Goal: Contribute content: Contribute content

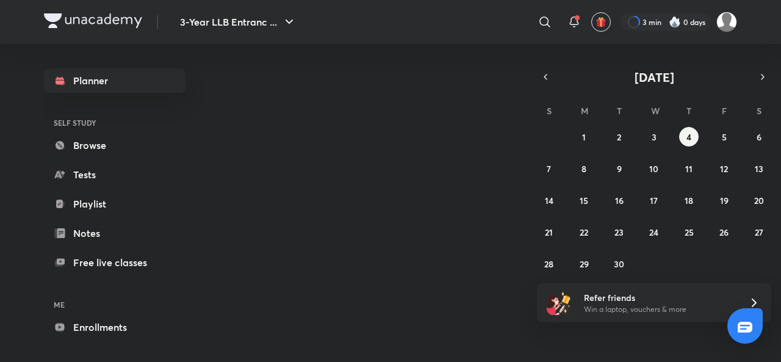
click at [728, 24] on img at bounding box center [727, 22] width 21 height 21
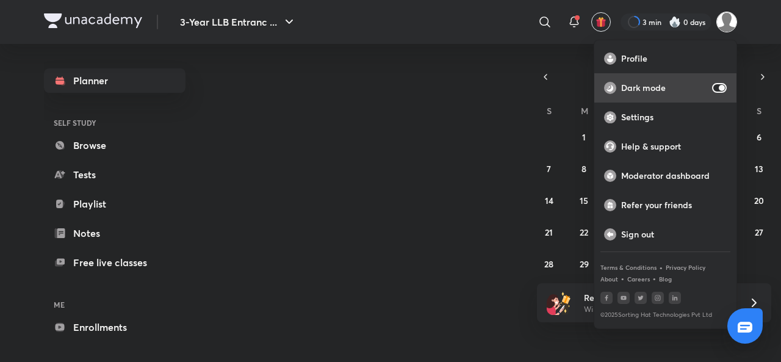
click at [712, 82] on div "Dark mode" at bounding box center [666, 87] width 142 height 29
checkbox input "false"
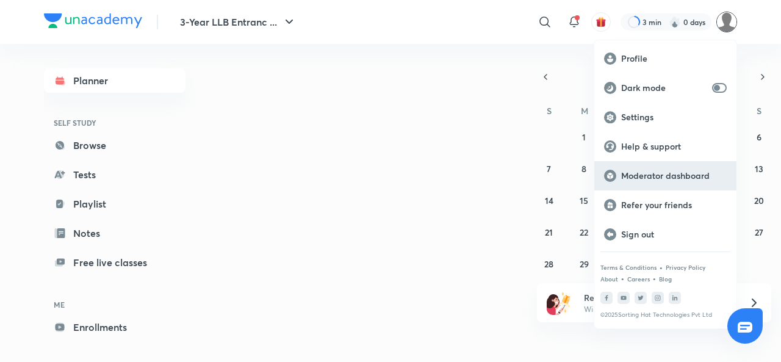
click at [635, 179] on p "Moderator dashboard" at bounding box center [674, 175] width 106 height 11
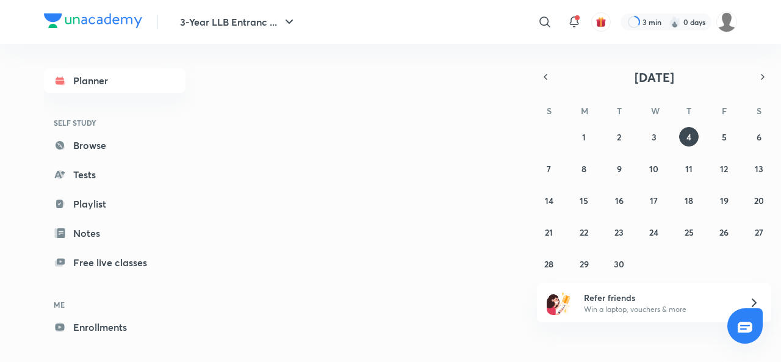
click at [711, 16] on div "3 min 0 days" at bounding box center [666, 21] width 91 height 17
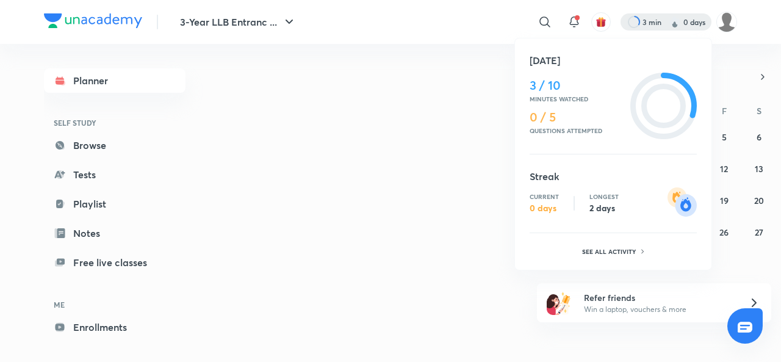
click at [723, 23] on div at bounding box center [390, 181] width 781 height 362
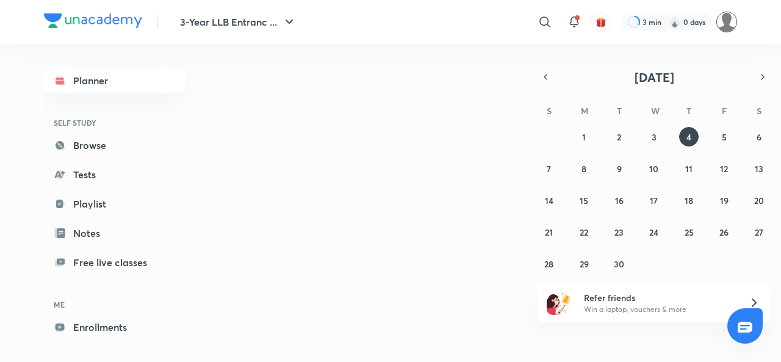
click at [723, 31] on img at bounding box center [727, 22] width 21 height 21
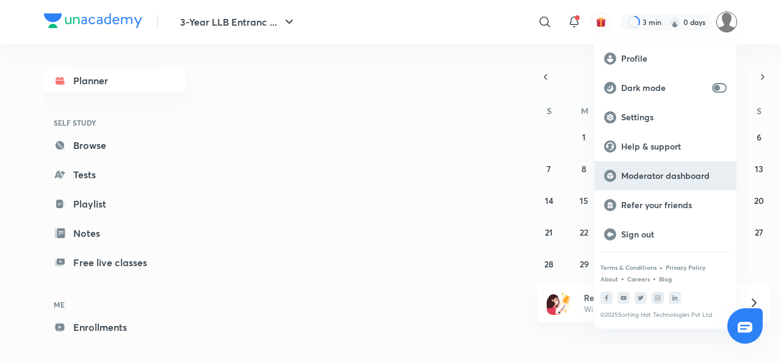
click at [637, 186] on div "Moderator dashboard" at bounding box center [666, 175] width 142 height 29
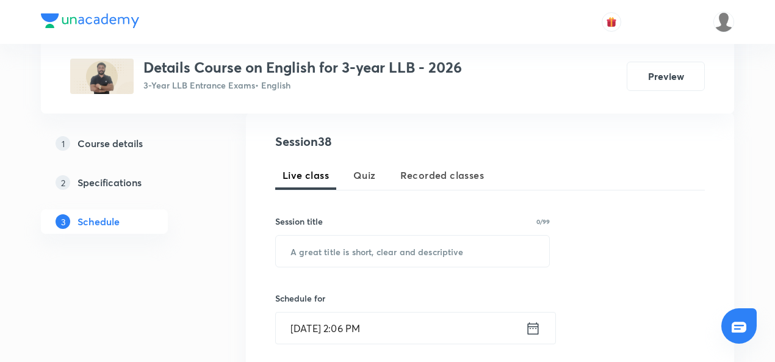
scroll to position [254, 0]
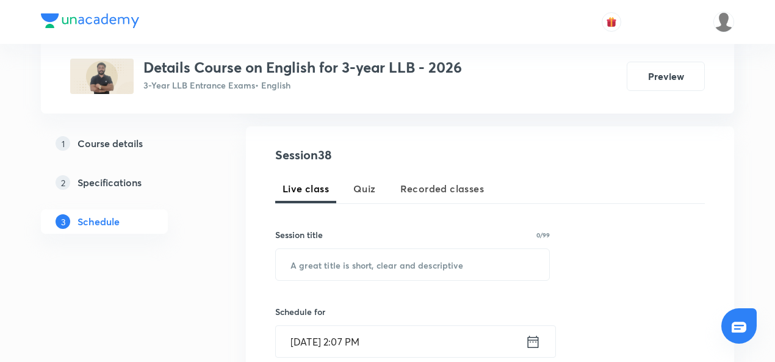
scroll to position [215, 0]
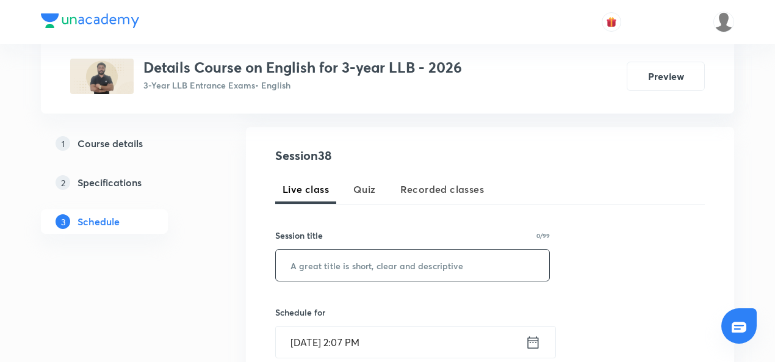
click at [323, 269] on input "text" at bounding box center [413, 265] width 274 height 31
paste input "One word subtitution"
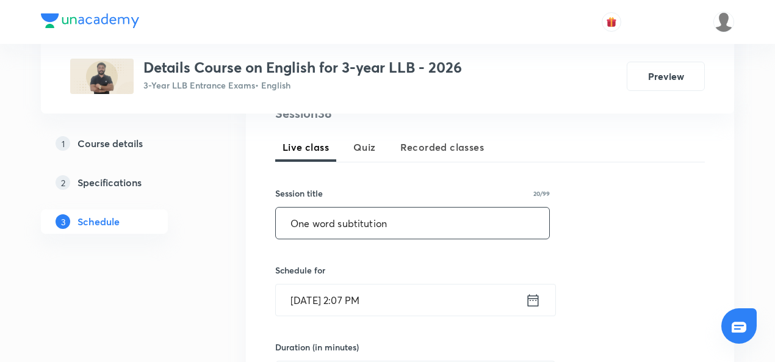
scroll to position [258, 0]
type input "One word subtitution"
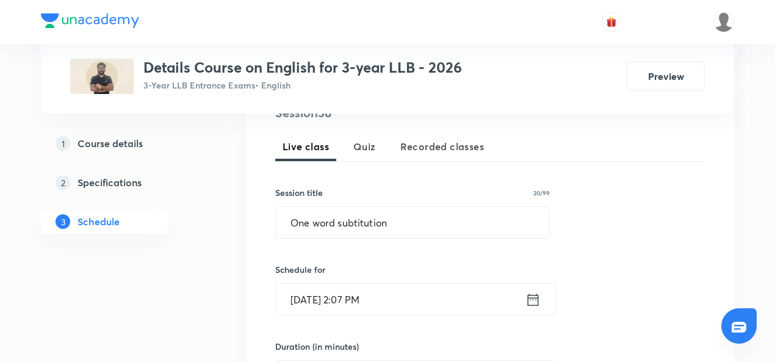
scroll to position [0, 0]
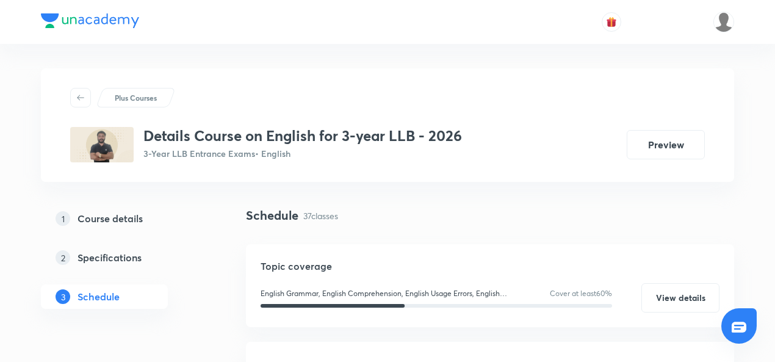
drag, startPoint x: 337, startPoint y: 297, endPoint x: 466, endPoint y: -41, distance: 361.6
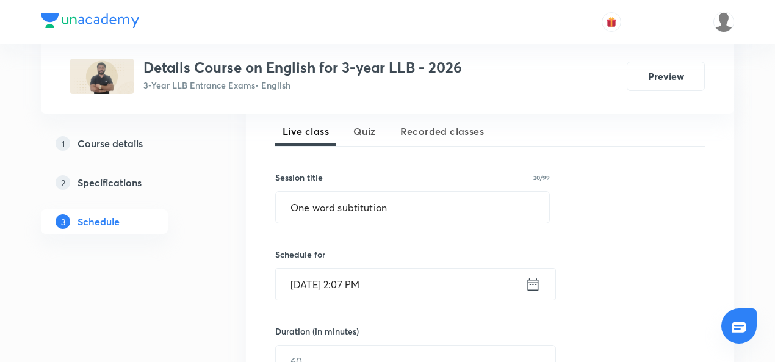
scroll to position [302, 0]
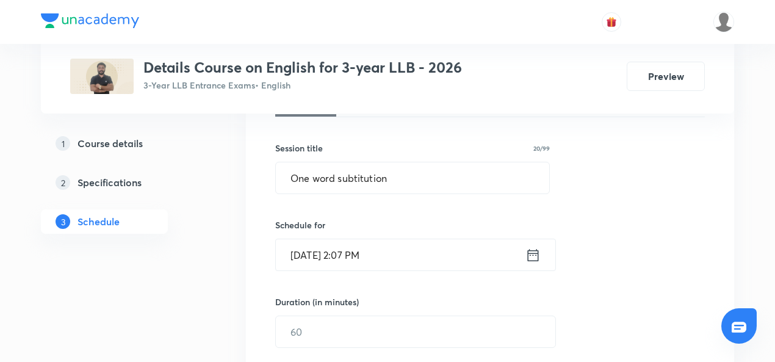
click at [399, 251] on input "Sept 4, 2025, 2:07 PM" at bounding box center [401, 254] width 250 height 31
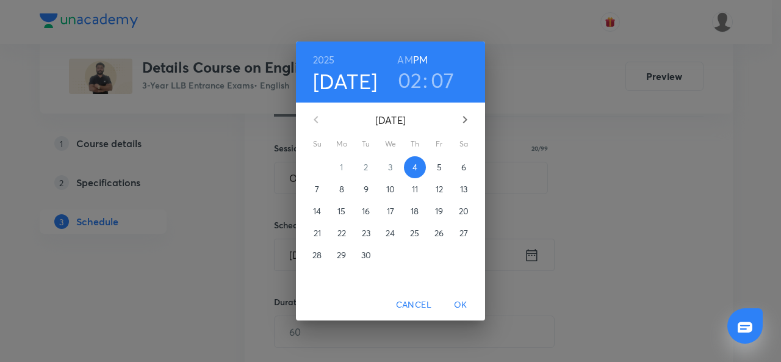
click at [337, 84] on h4 "[DATE]" at bounding box center [345, 81] width 65 height 26
click at [367, 191] on p "9" at bounding box center [366, 189] width 5 height 12
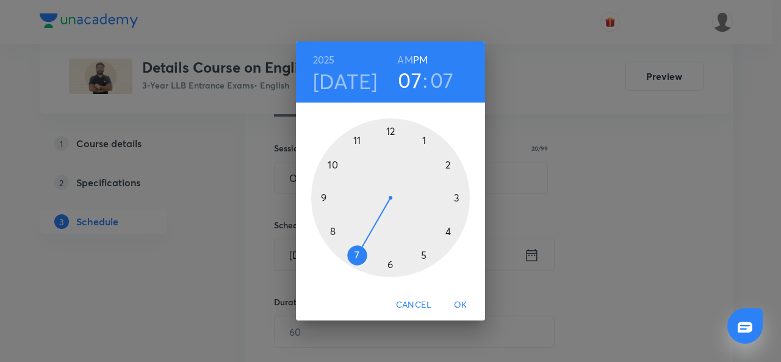
drag, startPoint x: 451, startPoint y: 162, endPoint x: 363, endPoint y: 256, distance: 128.7
click at [363, 256] on div at bounding box center [390, 197] width 159 height 159
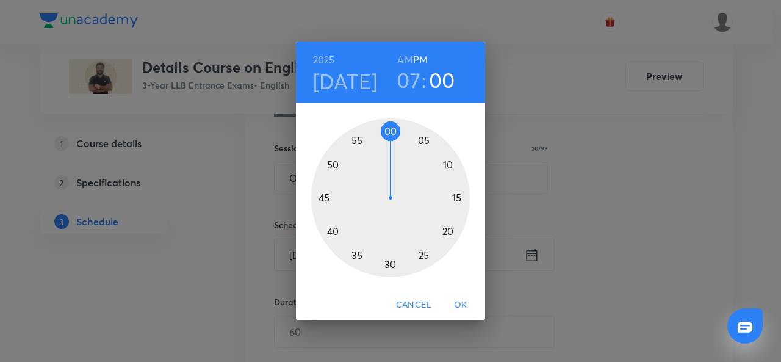
drag, startPoint x: 362, startPoint y: 256, endPoint x: 388, endPoint y: 131, distance: 127.9
click at [388, 131] on div at bounding box center [390, 197] width 159 height 159
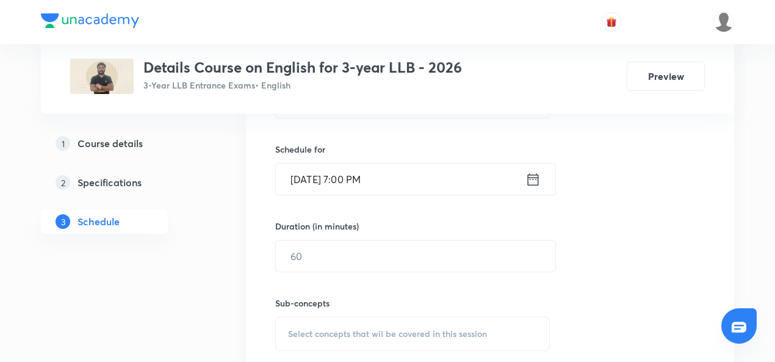
scroll to position [380, 0]
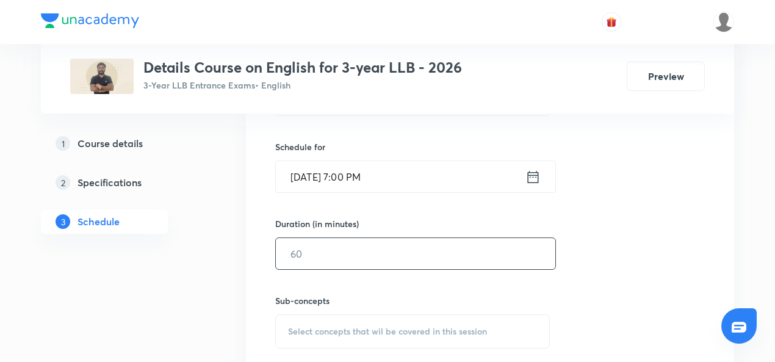
click at [335, 250] on input "text" at bounding box center [416, 253] width 280 height 31
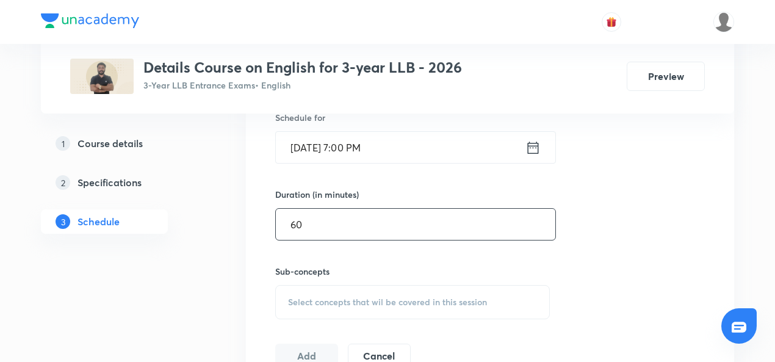
scroll to position [432, 0]
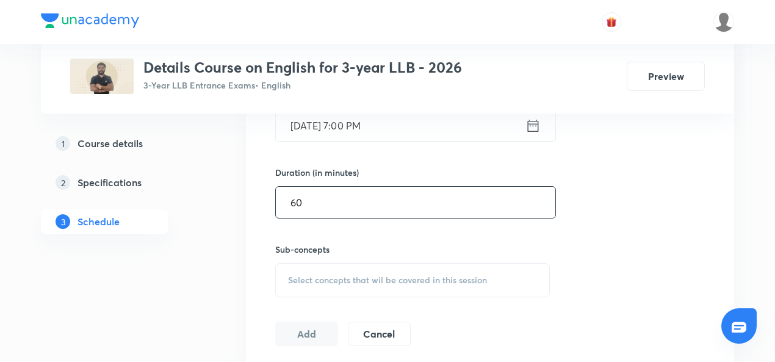
type input "60"
click at [322, 284] on div "Select concepts that wil be covered in this session" at bounding box center [412, 280] width 275 height 34
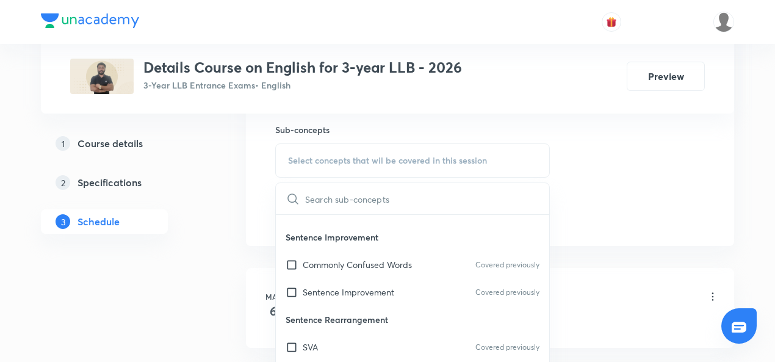
scroll to position [73, 0]
click at [294, 259] on input "checkbox" at bounding box center [294, 265] width 17 height 13
checkbox input "true"
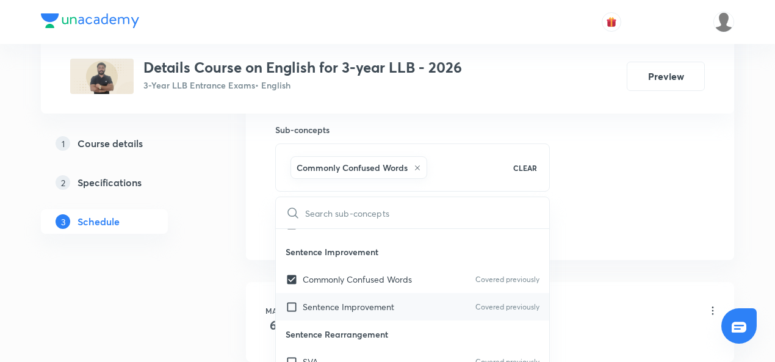
click at [297, 303] on input "checkbox" at bounding box center [294, 306] width 17 height 13
checkbox input "true"
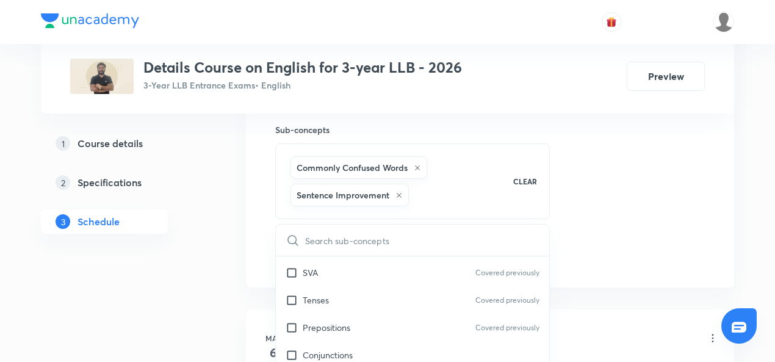
scroll to position [190, 0]
click at [297, 303] on div "Tenses Covered previously" at bounding box center [413, 299] width 274 height 27
checkbox input "true"
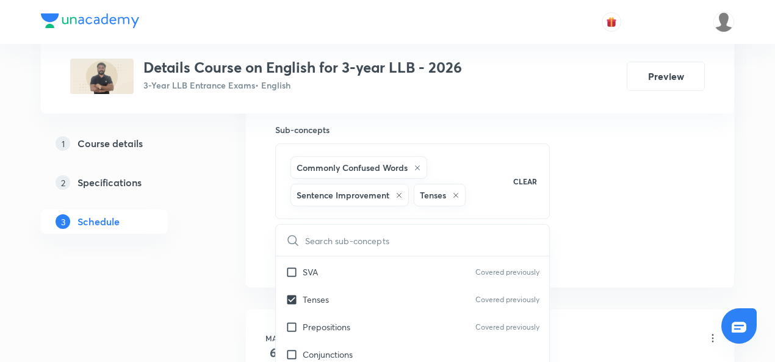
scroll to position [636, 0]
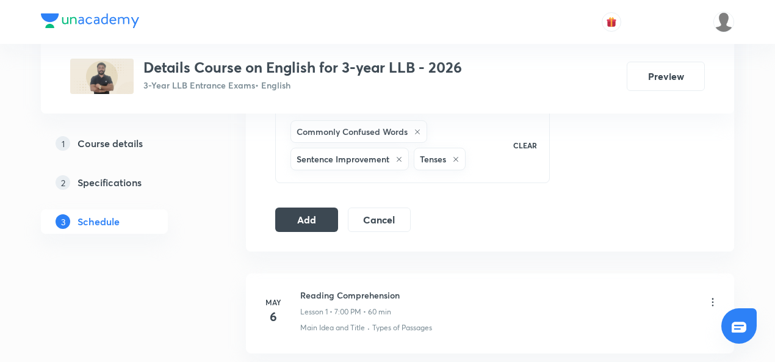
scroll to position [587, 0]
click at [313, 220] on button "Add" at bounding box center [306, 219] width 63 height 24
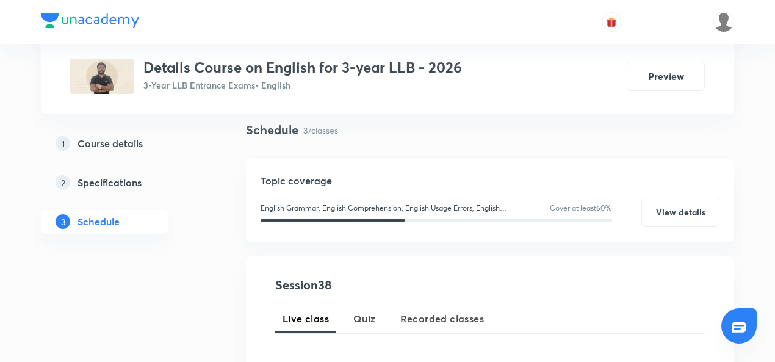
scroll to position [128, 0]
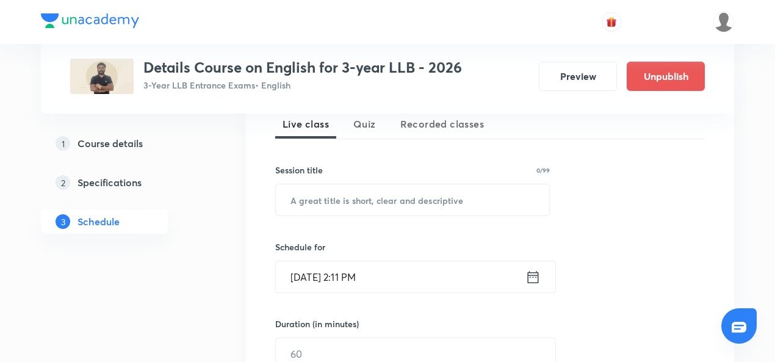
scroll to position [284, 0]
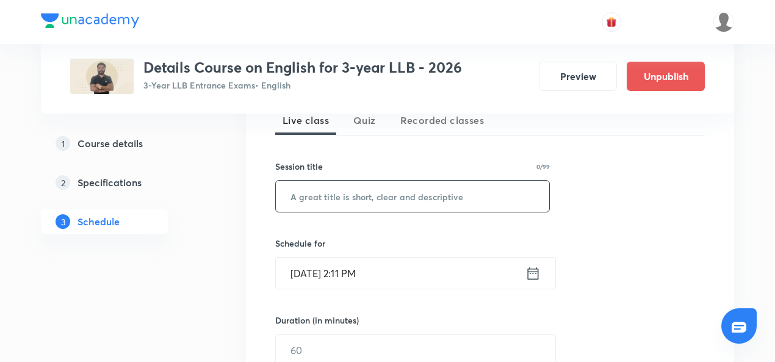
click at [328, 189] on input "text" at bounding box center [413, 196] width 274 height 31
click at [297, 197] on input "text" at bounding box center [413, 196] width 274 height 31
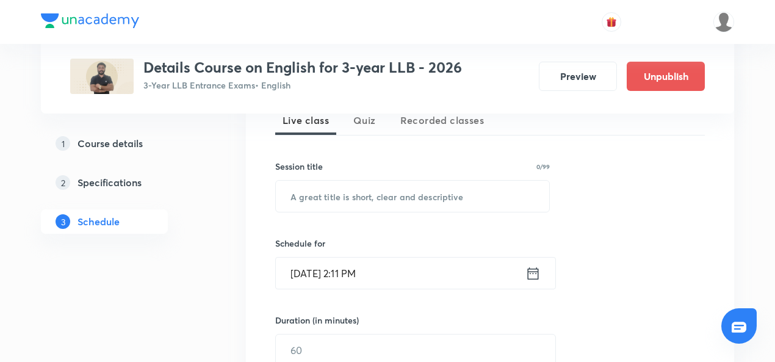
click at [121, 186] on h5 "Specifications" at bounding box center [110, 182] width 64 height 15
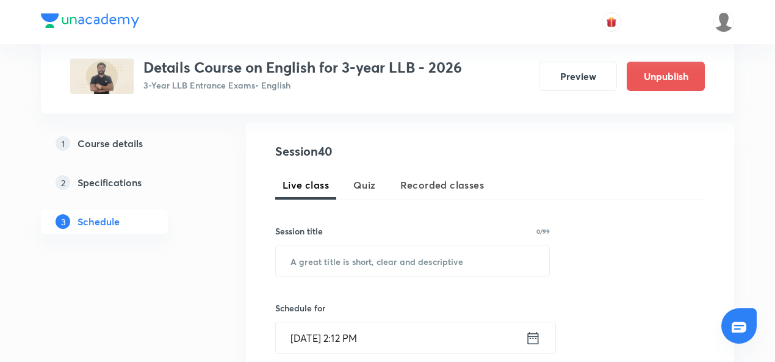
drag, startPoint x: 0, startPoint y: 0, endPoint x: 97, endPoint y: 214, distance: 235.2
click at [97, 214] on h5 "Schedule" at bounding box center [99, 221] width 42 height 15
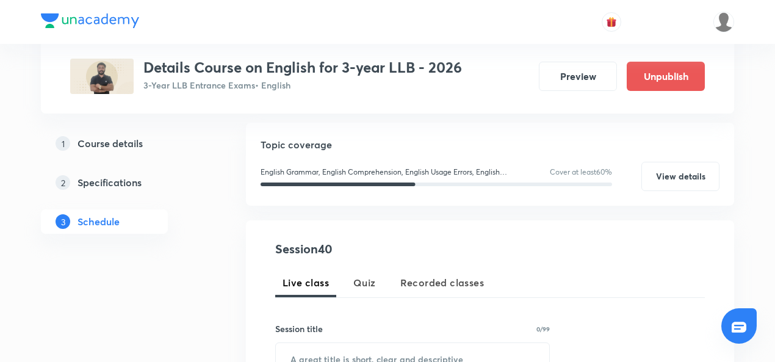
scroll to position [209, 0]
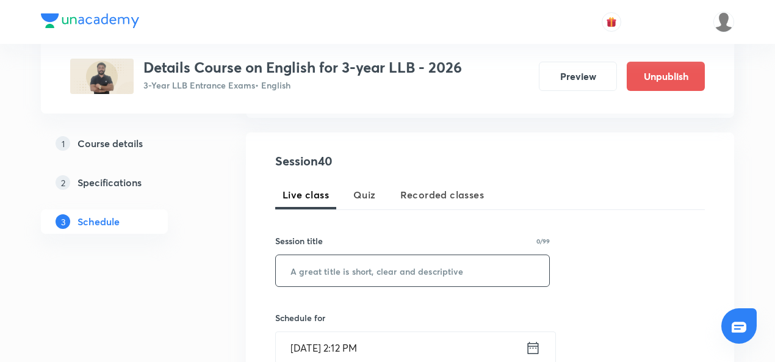
click at [337, 267] on input "text" at bounding box center [413, 270] width 274 height 31
paste input "fillers"
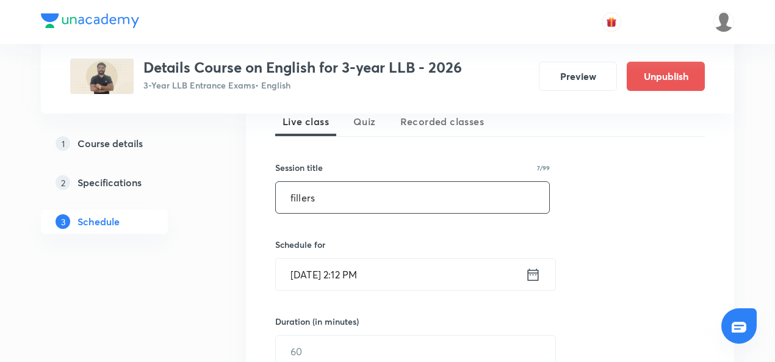
scroll to position [283, 0]
type input "fillers"
click at [330, 272] on input "[DATE] 2:12 PM" at bounding box center [401, 273] width 250 height 31
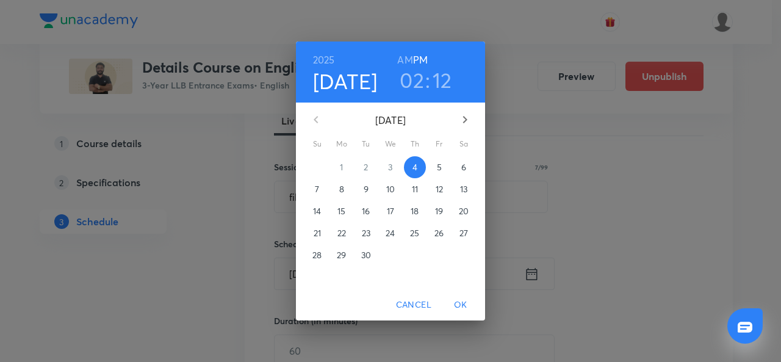
click at [521, 156] on div "[DATE] 02 : 12 AM PM [DATE] Su Mo Tu We Th Fr Sa 31 1 2 3 4 5 6 7 8 9 10 11 12 …" at bounding box center [390, 181] width 781 height 362
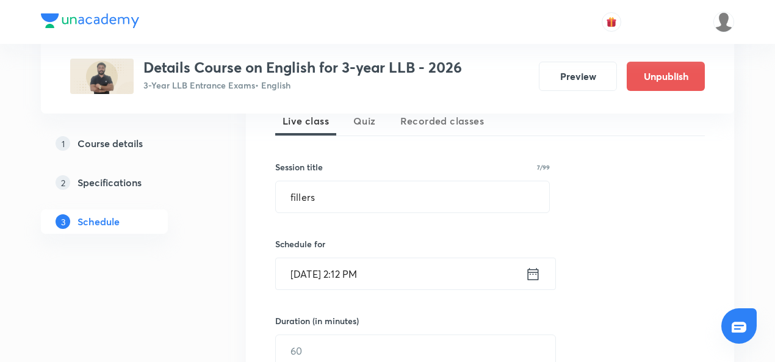
click at [206, 189] on link "2 Specifications" at bounding box center [124, 182] width 166 height 24
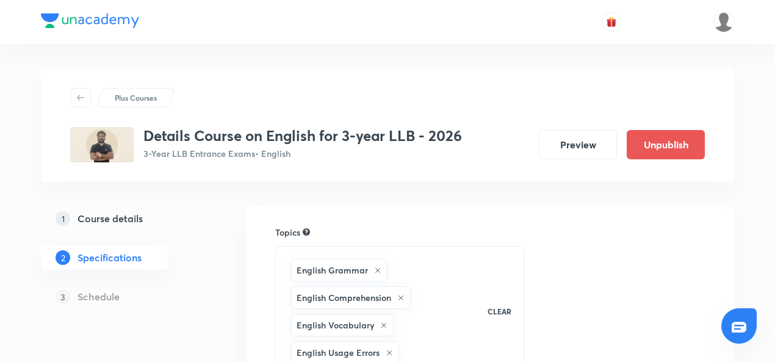
click at [142, 304] on div "3 Schedule" at bounding box center [124, 296] width 166 height 24
click at [107, 302] on h5 "Schedule" at bounding box center [99, 296] width 42 height 15
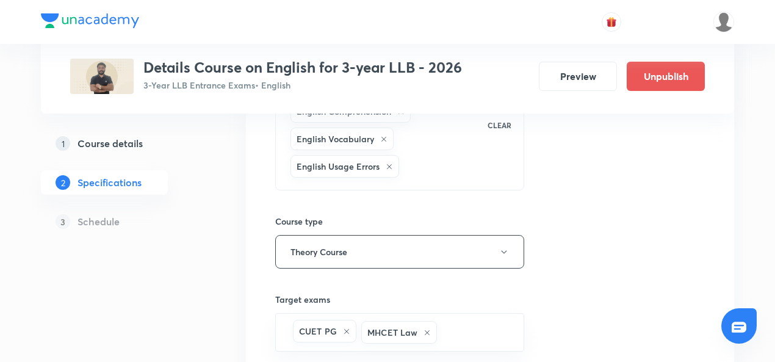
scroll to position [205, 0]
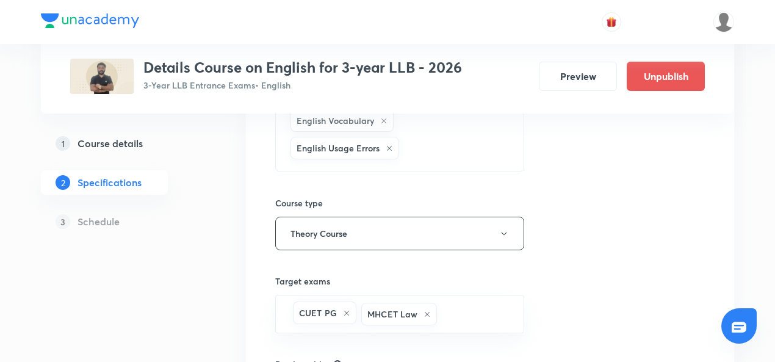
click at [107, 225] on h5 "Schedule" at bounding box center [99, 221] width 42 height 15
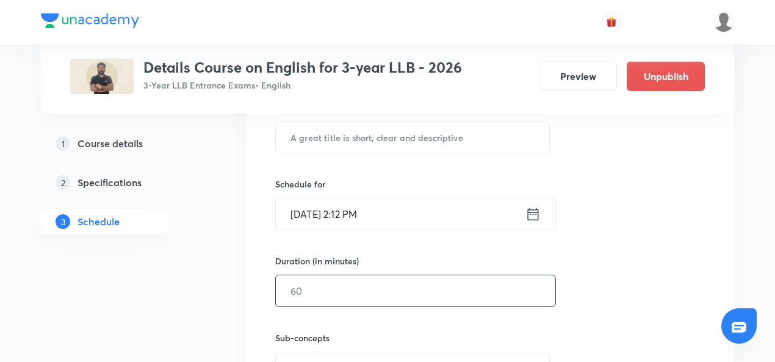
scroll to position [291, 0]
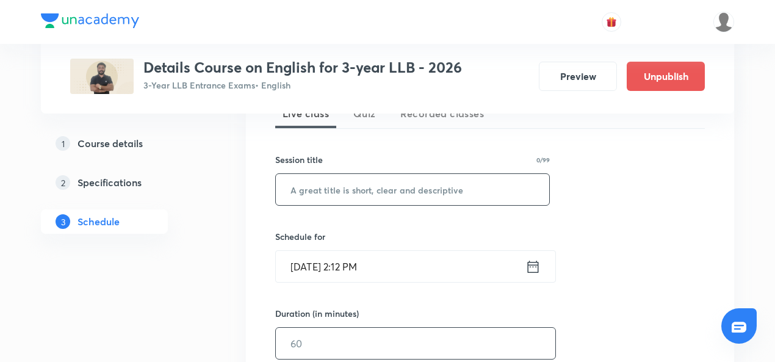
click at [309, 198] on input "text" at bounding box center [413, 189] width 274 height 31
paste input "fillers"
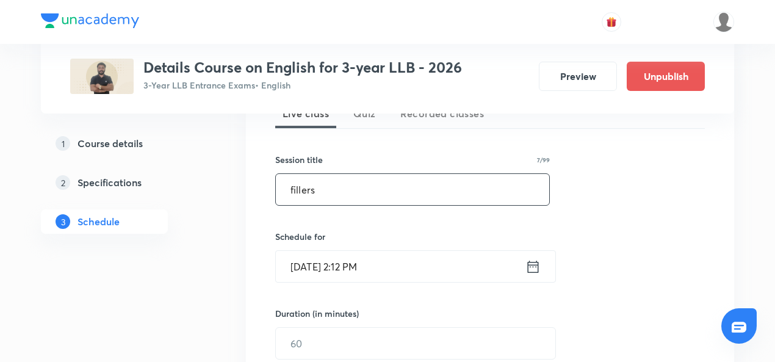
type input "fillers"
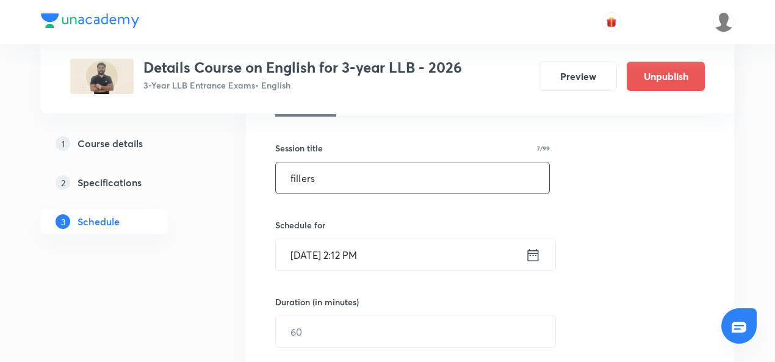
scroll to position [349, 0]
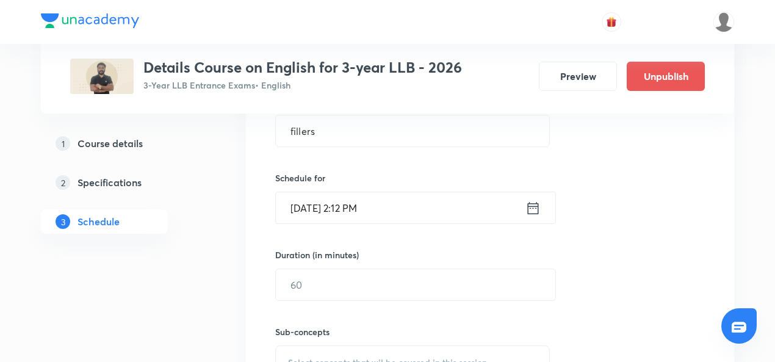
click at [324, 209] on input "Sept 4, 2025, 2:12 PM" at bounding box center [401, 207] width 250 height 31
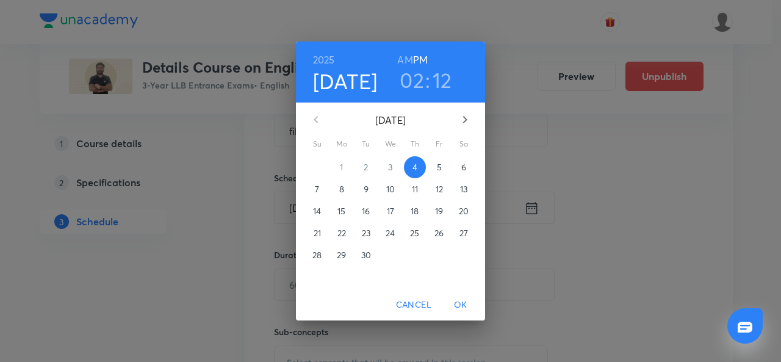
click at [416, 187] on p "11" at bounding box center [415, 189] width 6 height 12
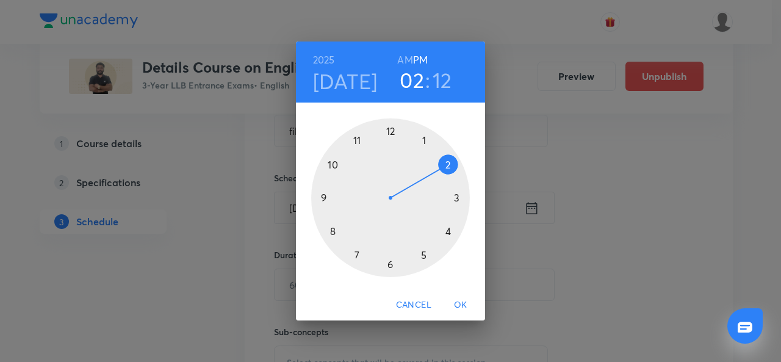
click at [416, 79] on h3 "02" at bounding box center [412, 80] width 24 height 26
click at [349, 258] on div at bounding box center [390, 197] width 159 height 159
click at [391, 131] on div at bounding box center [390, 197] width 159 height 159
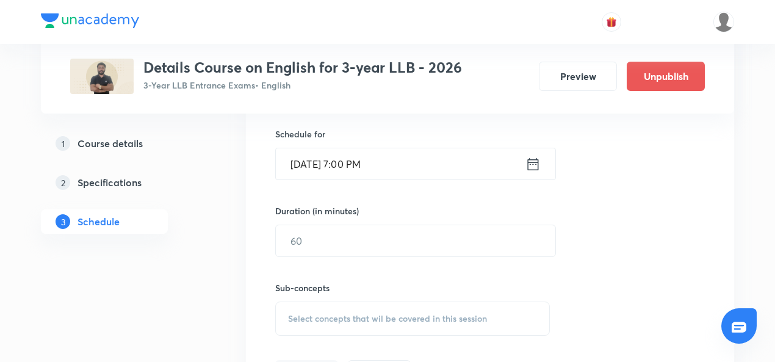
scroll to position [399, 0]
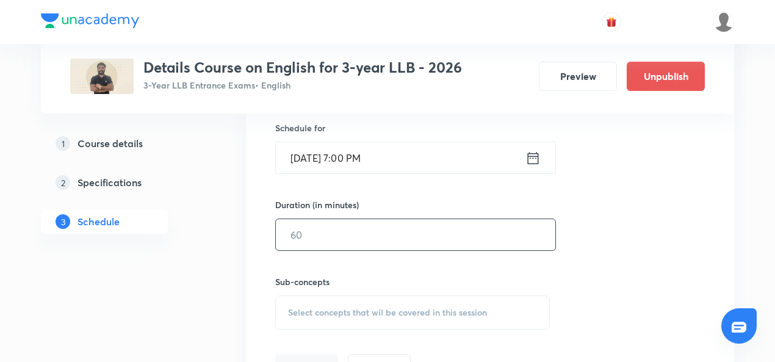
click at [335, 230] on input "text" at bounding box center [416, 234] width 280 height 31
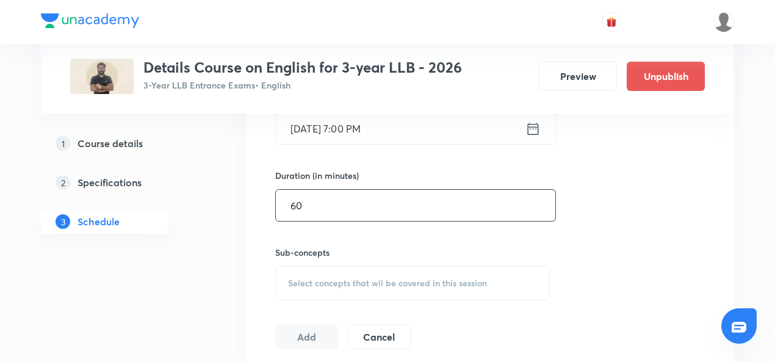
scroll to position [431, 0]
type input "60"
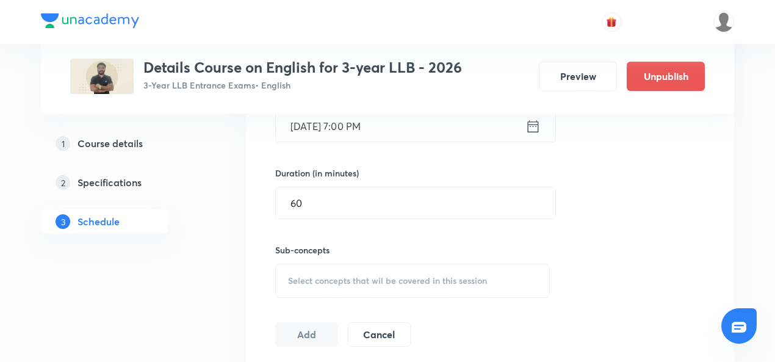
click at [316, 269] on div "Select concepts that wil be covered in this session" at bounding box center [412, 281] width 275 height 34
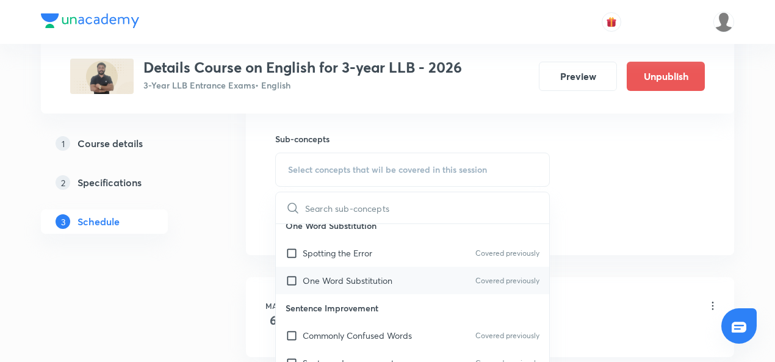
scroll to position [12, 0]
click at [292, 255] on input "checkbox" at bounding box center [294, 253] width 17 height 13
checkbox input "true"
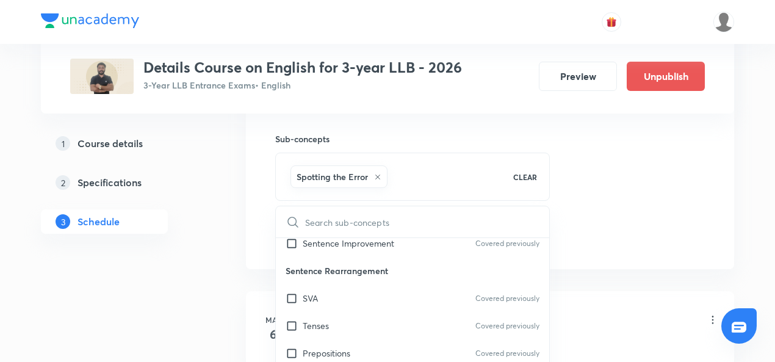
scroll to position [168, 0]
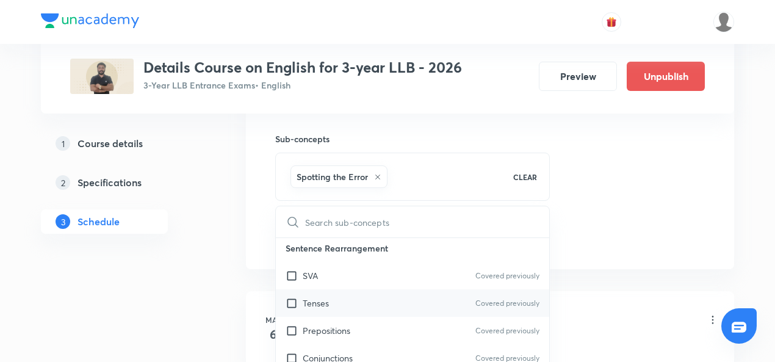
drag, startPoint x: 294, startPoint y: 273, endPoint x: 289, endPoint y: 297, distance: 24.9
click at [289, 297] on div "Sentence Rearrangement SVA Covered previously Tenses Covered previously Preposi…" at bounding box center [413, 344] width 274 height 220
click at [289, 297] on input "checkbox" at bounding box center [294, 303] width 17 height 13
checkbox input "true"
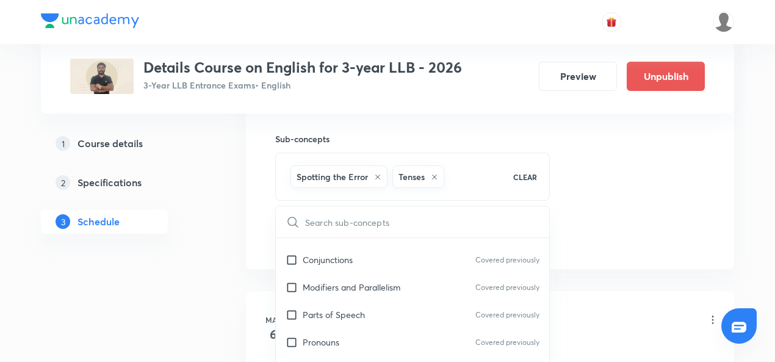
scroll to position [267, 0]
click at [288, 308] on input "checkbox" at bounding box center [294, 314] width 17 height 13
checkbox input "true"
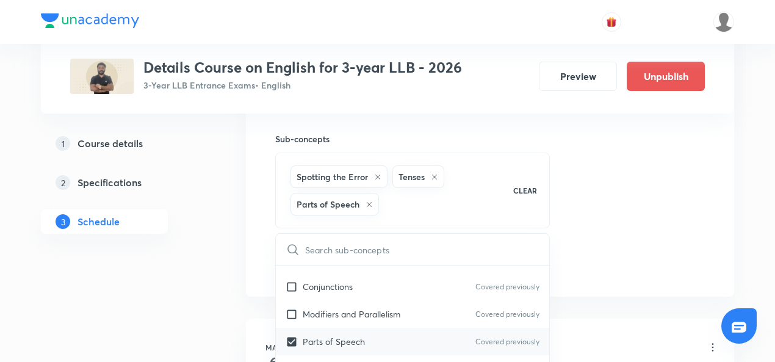
click at [288, 308] on input "checkbox" at bounding box center [294, 314] width 17 height 13
checkbox input "true"
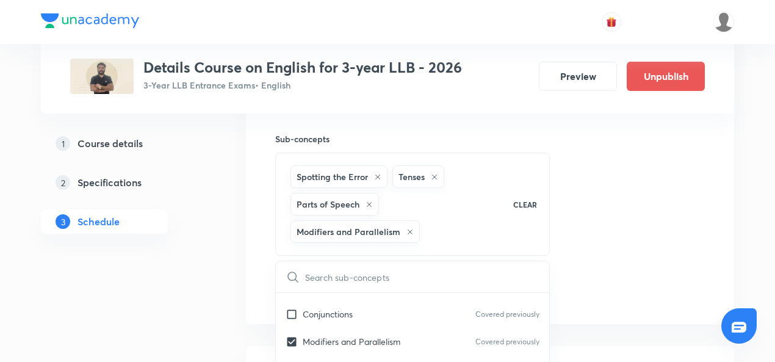
click at [585, 247] on div "Session 40 Live class Quiz Recorded classes Session title 7/99 fillers ​ Schedu…" at bounding box center [490, 61] width 430 height 485
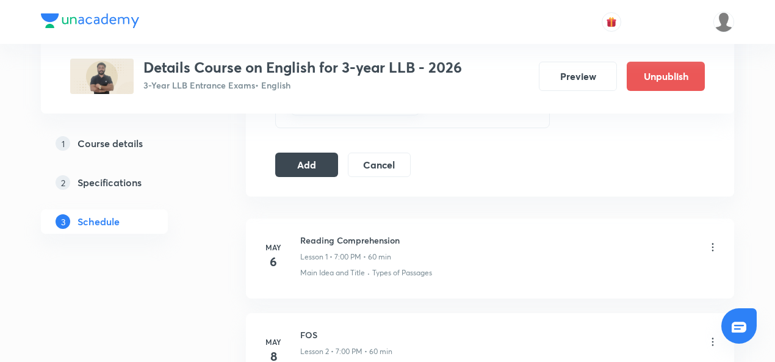
scroll to position [670, 0]
click at [311, 167] on button "Add" at bounding box center [306, 163] width 63 height 24
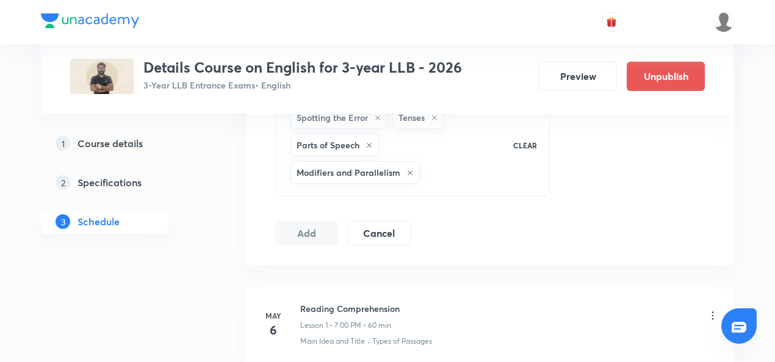
scroll to position [607, 0]
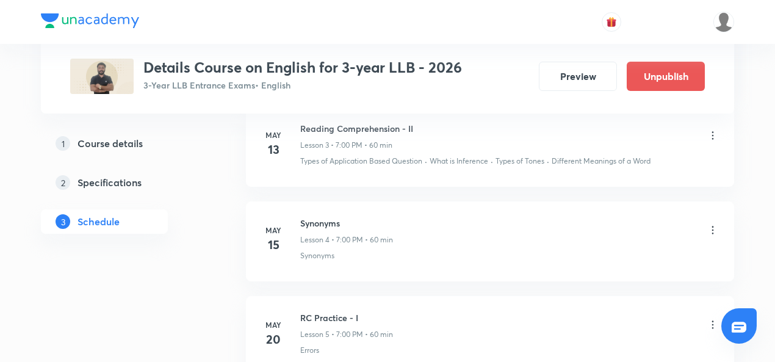
scroll to position [818, 0]
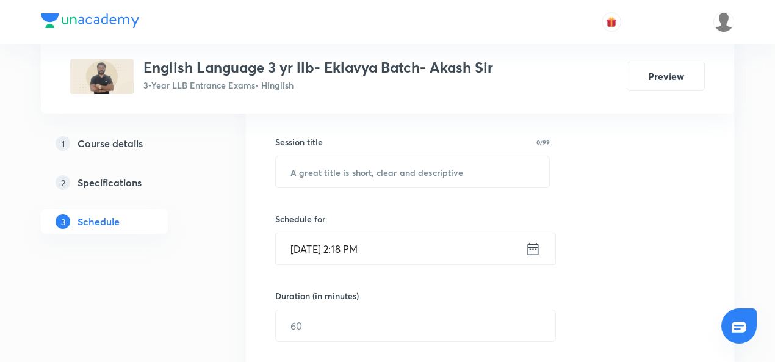
scroll to position [320, 0]
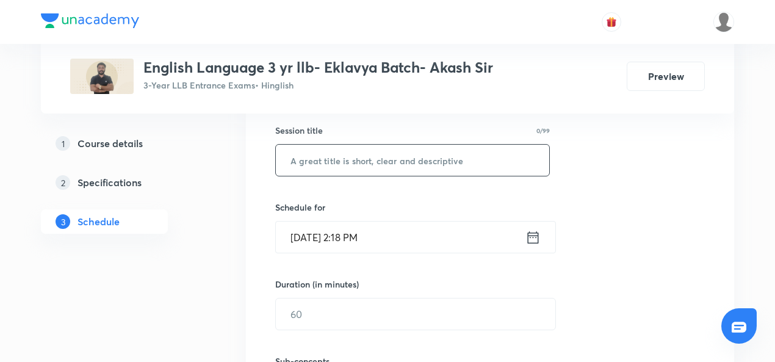
click at [358, 156] on input "text" at bounding box center [413, 160] width 274 height 31
paste input "Basics of RC"
type input "Basics of RC"
click at [346, 236] on input "Sept 4, 2025, 2:18 PM" at bounding box center [401, 237] width 250 height 31
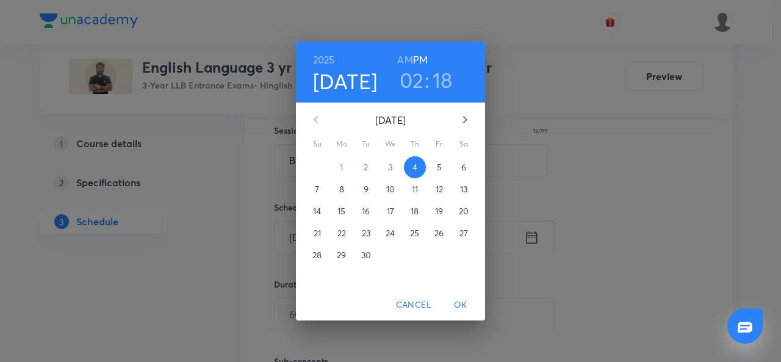
click at [341, 92] on h4 "[DATE]" at bounding box center [345, 81] width 65 height 26
click at [437, 163] on span "5" at bounding box center [440, 167] width 22 height 12
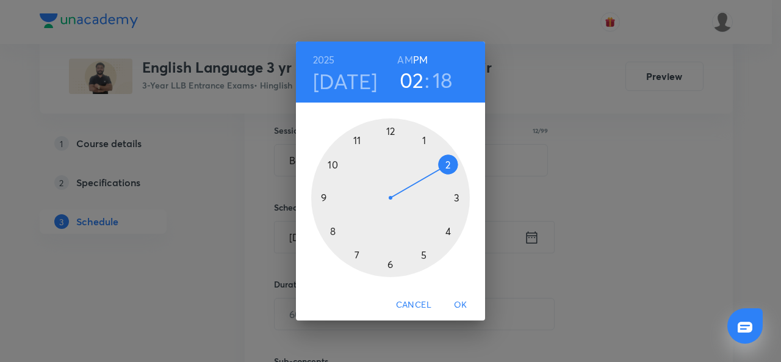
click at [389, 263] on div at bounding box center [390, 197] width 159 height 159
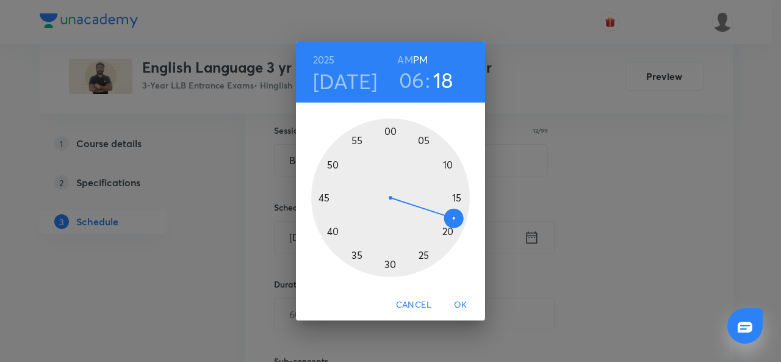
click at [396, 130] on div at bounding box center [390, 197] width 159 height 159
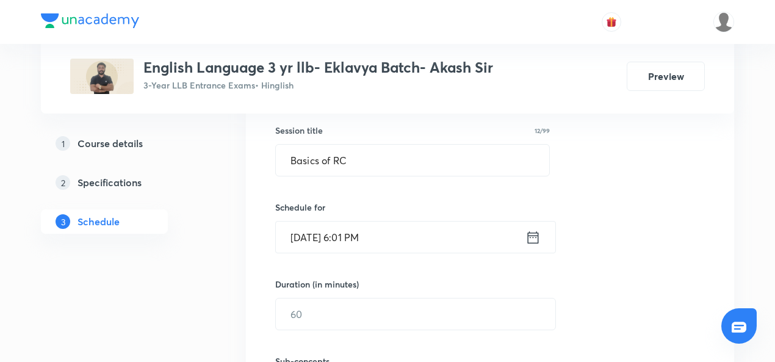
scroll to position [415, 0]
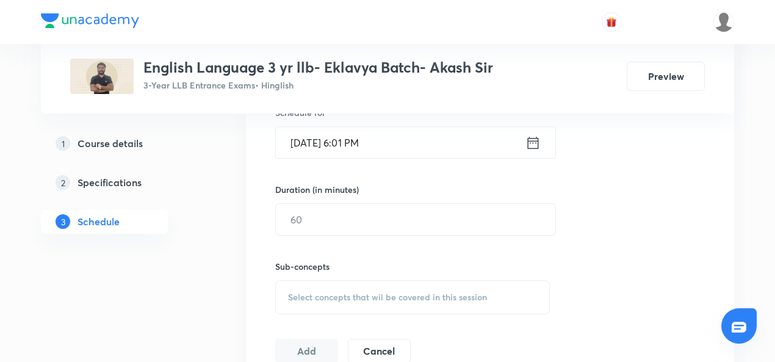
click at [292, 239] on div "Sub-concepts Select concepts that wil be covered in this session" at bounding box center [412, 275] width 275 height 79
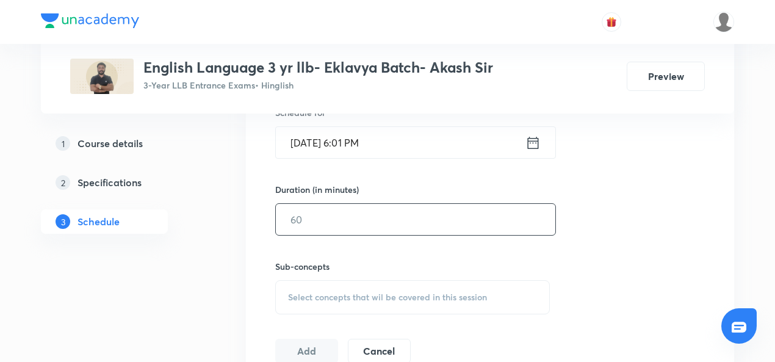
click at [292, 226] on input "text" at bounding box center [416, 219] width 280 height 31
type input "60"
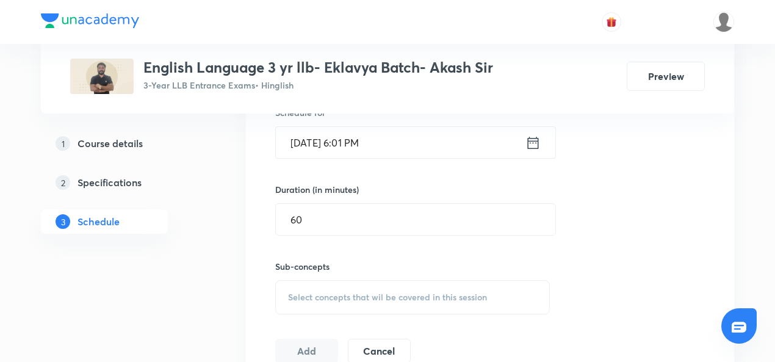
click at [292, 288] on div "Select concepts that wil be covered in this session" at bounding box center [412, 297] width 275 height 34
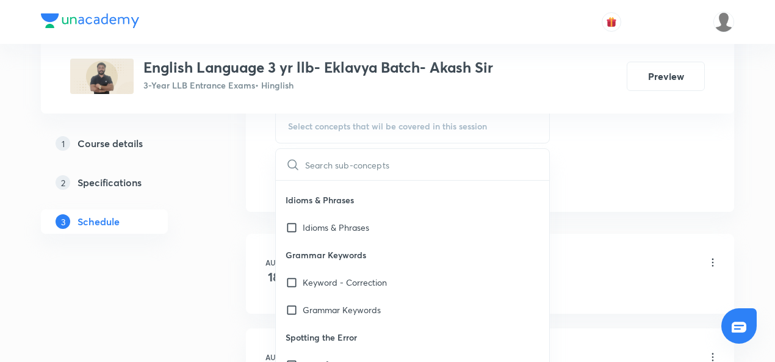
scroll to position [433, 0]
click at [291, 278] on input "checkbox" at bounding box center [294, 283] width 17 height 13
checkbox input "true"
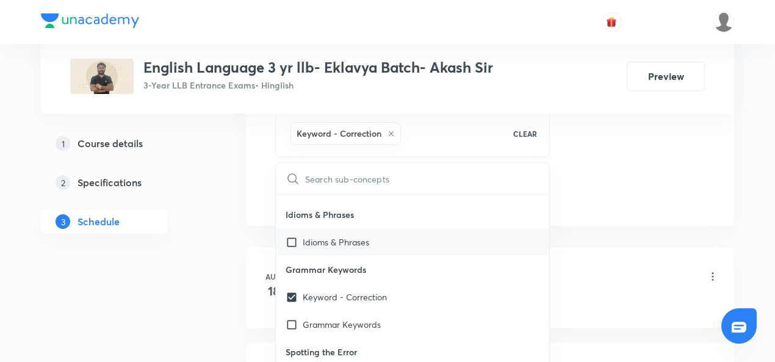
click at [291, 246] on div "Idioms & Phrases" at bounding box center [413, 241] width 274 height 27
checkbox input "true"
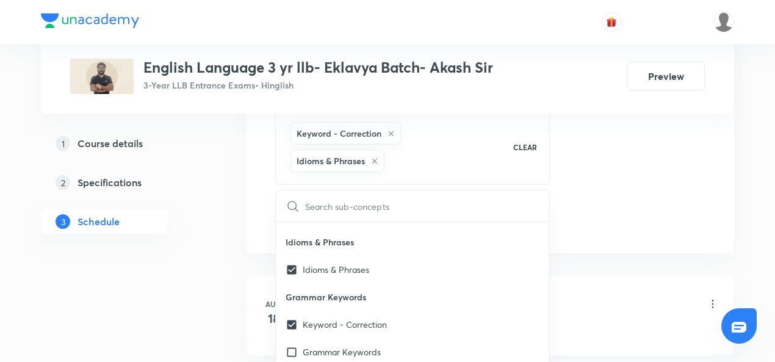
scroll to position [473, 0]
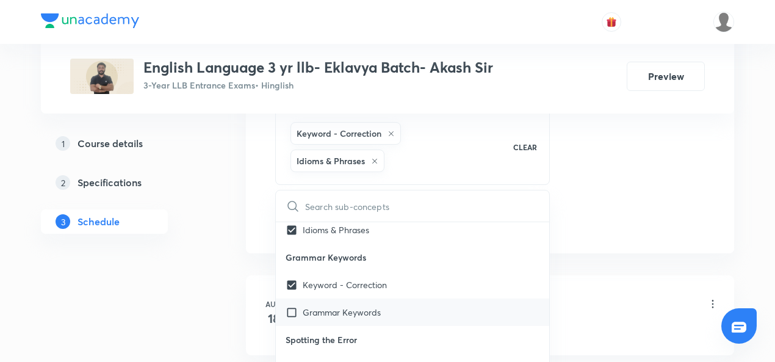
click at [289, 307] on input "checkbox" at bounding box center [294, 312] width 17 height 13
checkbox input "true"
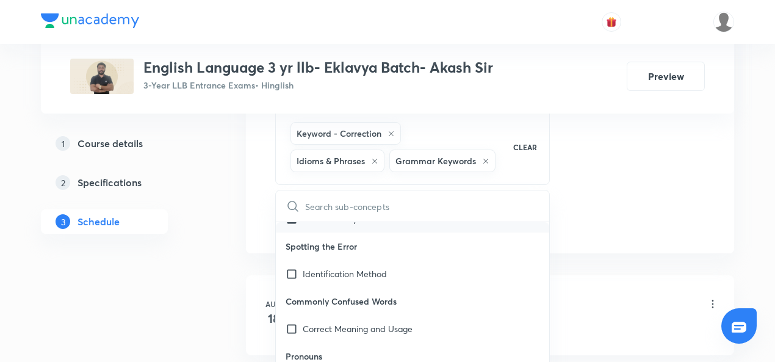
scroll to position [567, 0]
click at [289, 276] on input "checkbox" at bounding box center [294, 273] width 17 height 13
checkbox input "true"
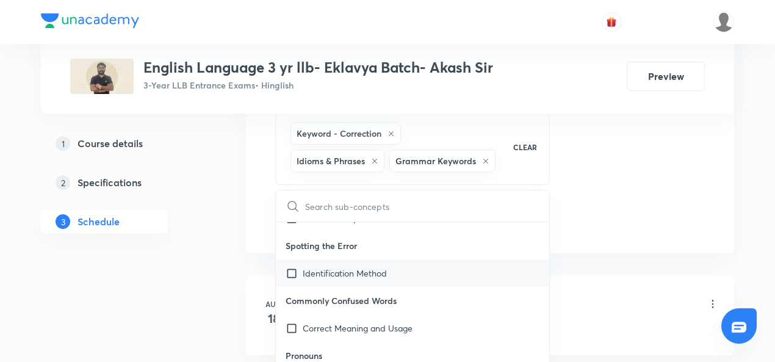
checkbox input "true"
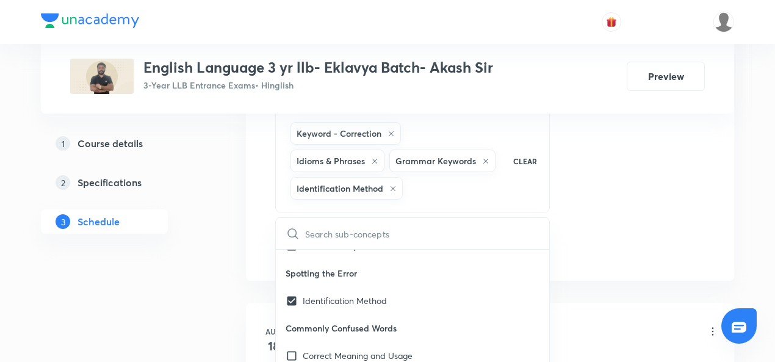
click at [552, 236] on div "Session 7 Live class Quiz Recorded classes Session title 12/99 Basics of RC ​ S…" at bounding box center [490, 18] width 430 height 485
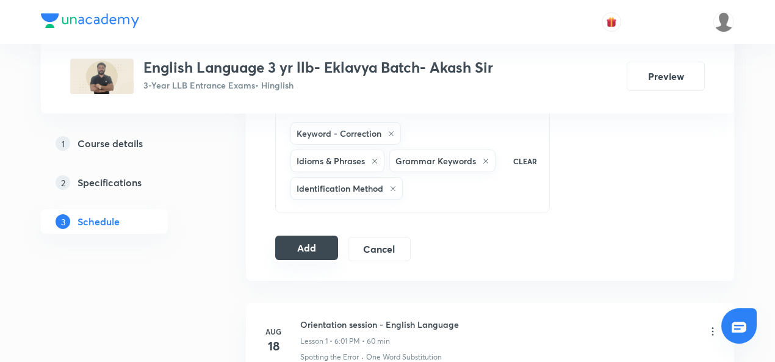
click at [313, 246] on button "Add" at bounding box center [306, 248] width 63 height 24
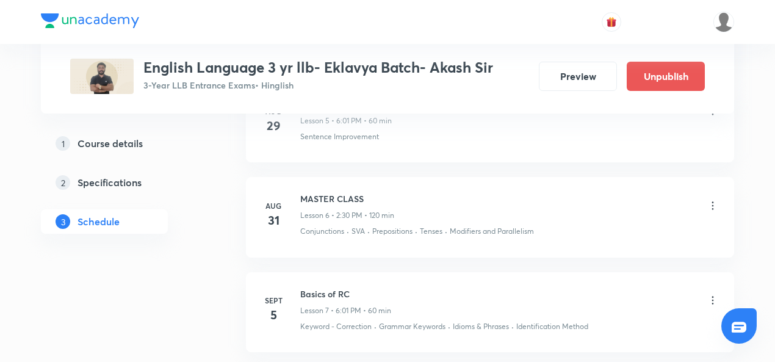
scroll to position [813, 0]
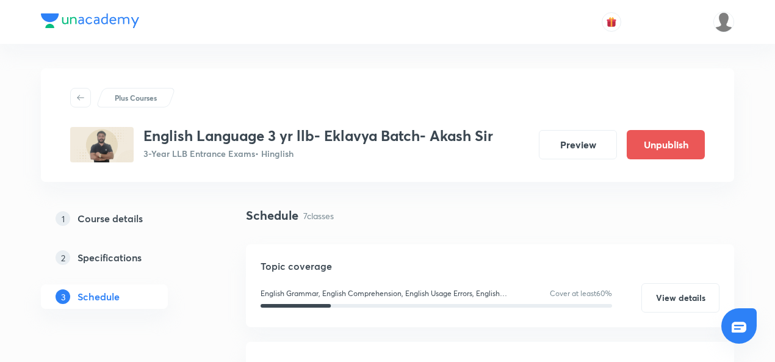
scroll to position [200, 0]
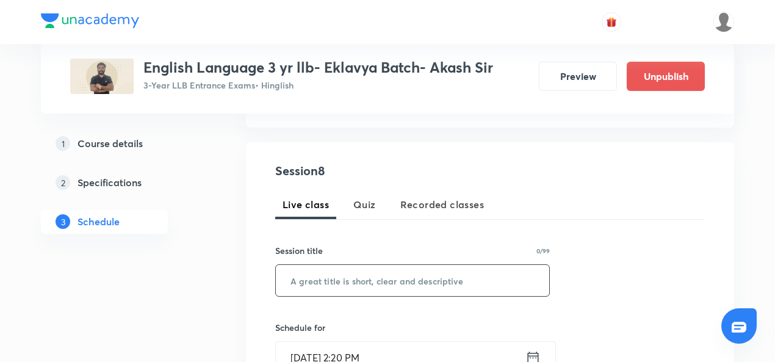
click at [308, 279] on input "text" at bounding box center [413, 280] width 274 height 31
paste input "Master Class- 10:00- 12:00"
click at [348, 280] on input "Master Class- 10:00- 12:00" at bounding box center [413, 280] width 274 height 31
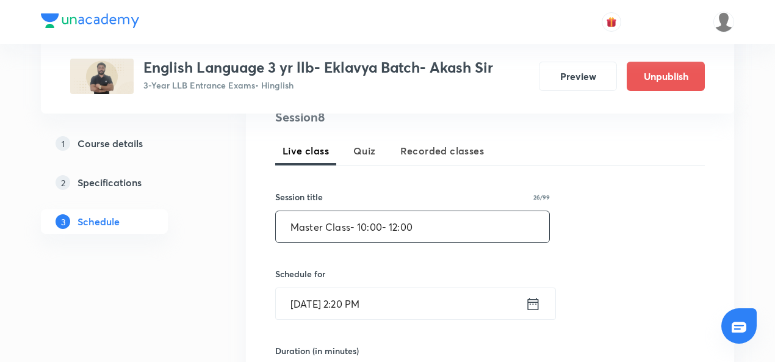
click at [415, 226] on input "Master Class- 10:00- 12:00" at bounding box center [413, 226] width 274 height 31
type input "Master Class- 10:00- 12:00"
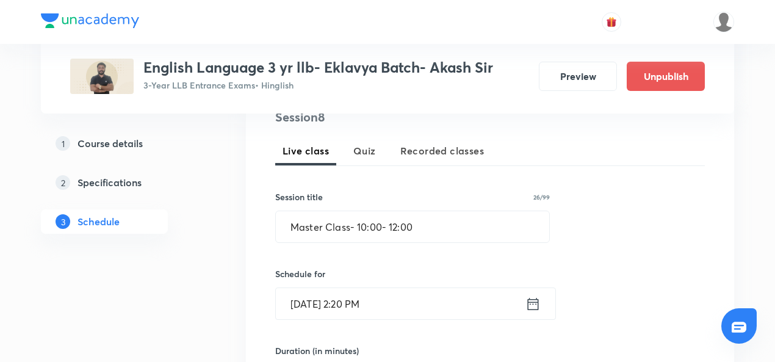
click at [369, 313] on input "[DATE] 2:20 PM" at bounding box center [401, 303] width 250 height 31
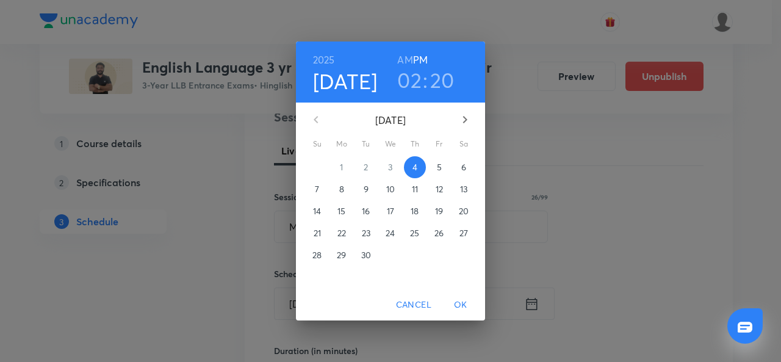
click at [425, 80] on h3 ":" at bounding box center [425, 80] width 5 height 26
click at [496, 126] on div "[DATE] 02 : 20 AM PM [DATE] Su Mo Tu We Th Fr Sa 31 1 2 3 4 5 6 7 8 9 10 11 12 …" at bounding box center [390, 181] width 781 height 362
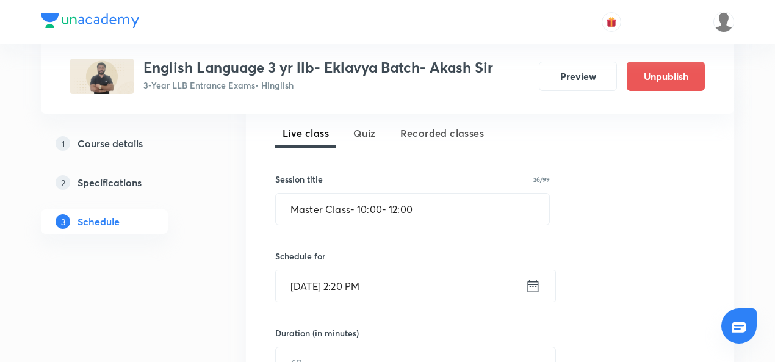
scroll to position [306, 0]
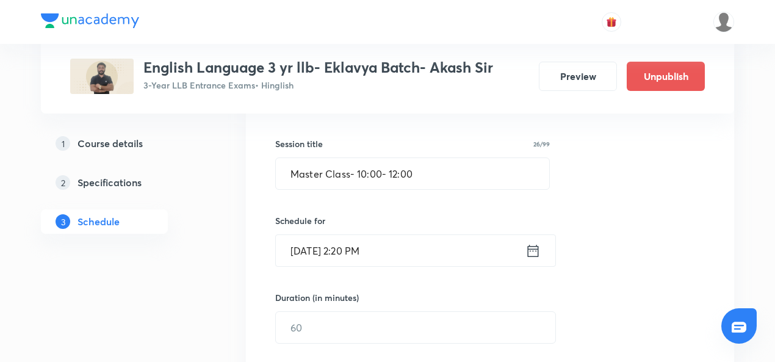
click at [353, 242] on input "Sept 4, 2025, 2:20 PM" at bounding box center [401, 250] width 250 height 31
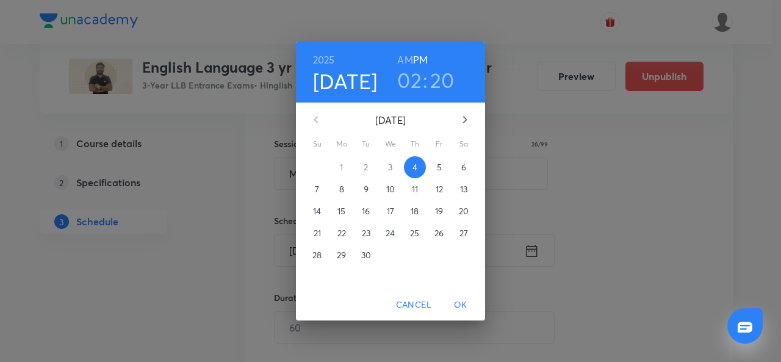
click at [313, 189] on span "7" at bounding box center [317, 189] width 22 height 12
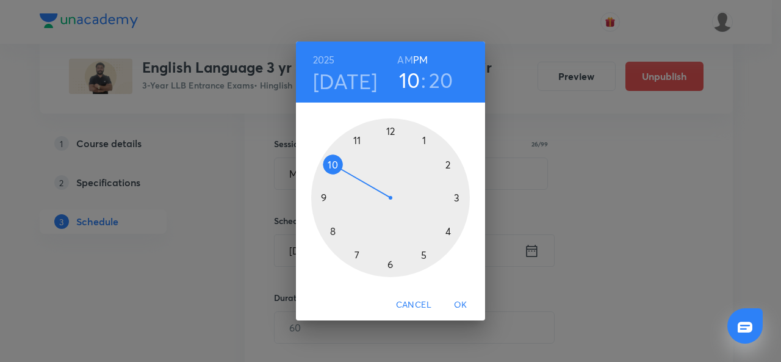
drag, startPoint x: 444, startPoint y: 168, endPoint x: 337, endPoint y: 165, distance: 107.5
click at [337, 165] on div at bounding box center [390, 197] width 159 height 159
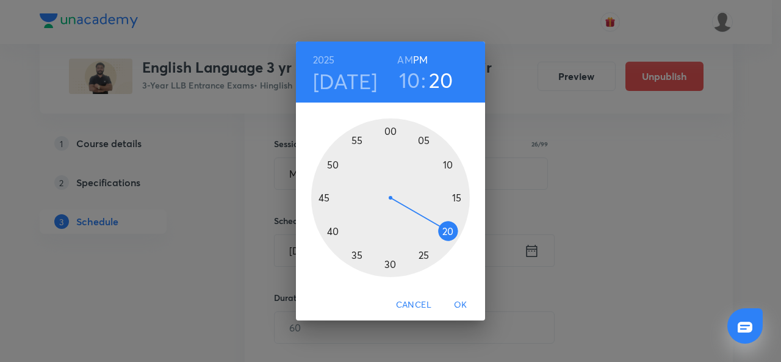
click at [394, 128] on div at bounding box center [390, 197] width 159 height 159
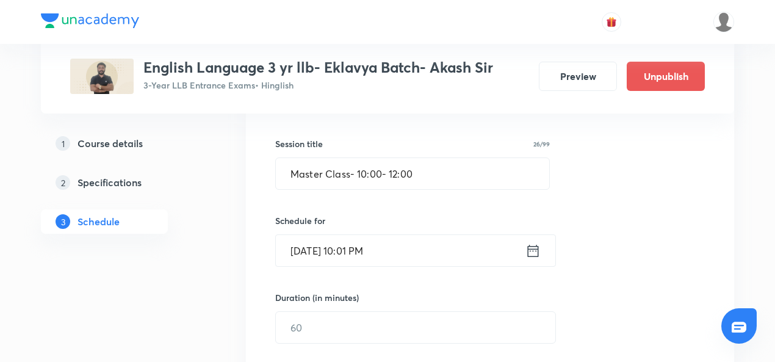
click at [368, 259] on input "Sept 7, 2025, 10:01 PM" at bounding box center [401, 250] width 250 height 31
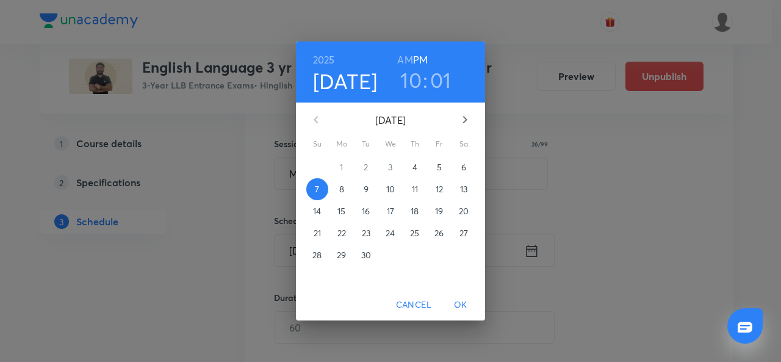
click at [431, 82] on h3 "01" at bounding box center [440, 80] width 21 height 26
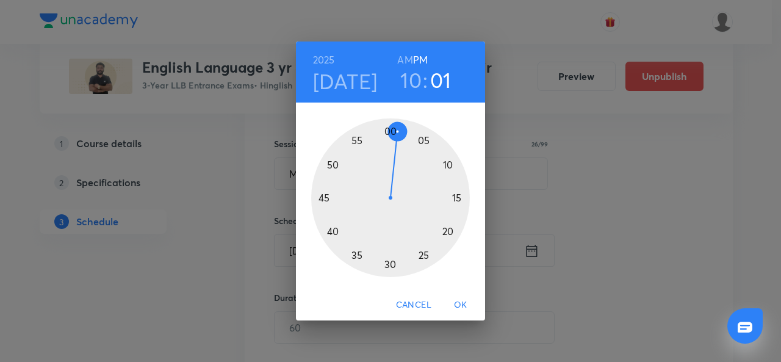
click at [391, 126] on div at bounding box center [390, 197] width 159 height 159
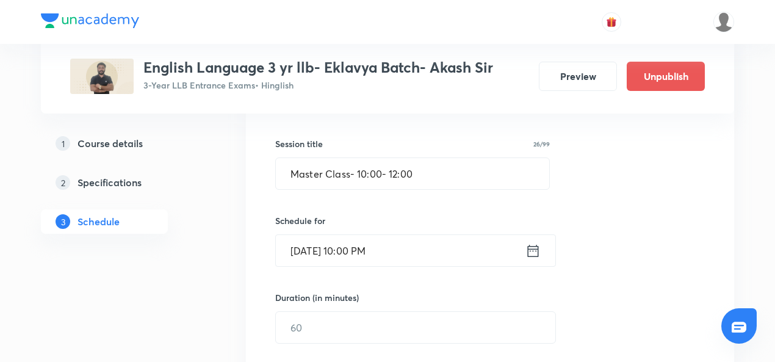
scroll to position [354, 0]
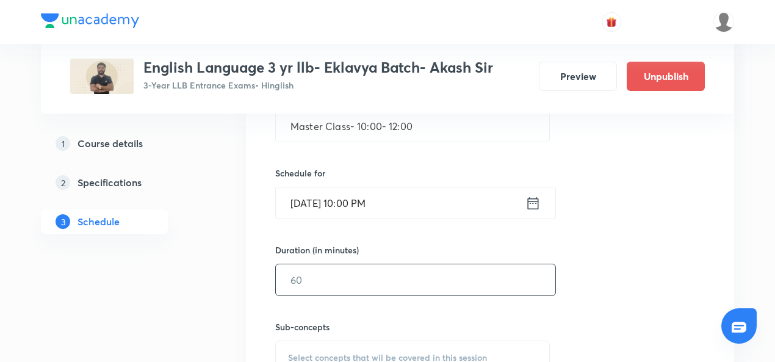
click at [320, 275] on input "text" at bounding box center [416, 279] width 280 height 31
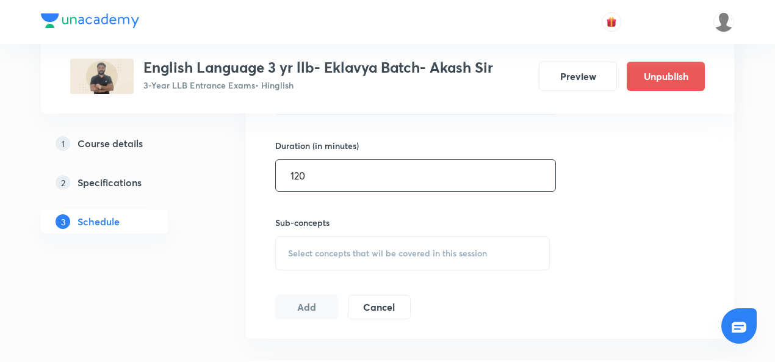
scroll to position [459, 0]
type input "120"
click at [304, 248] on span "Select concepts that wil be covered in this session" at bounding box center [387, 253] width 199 height 10
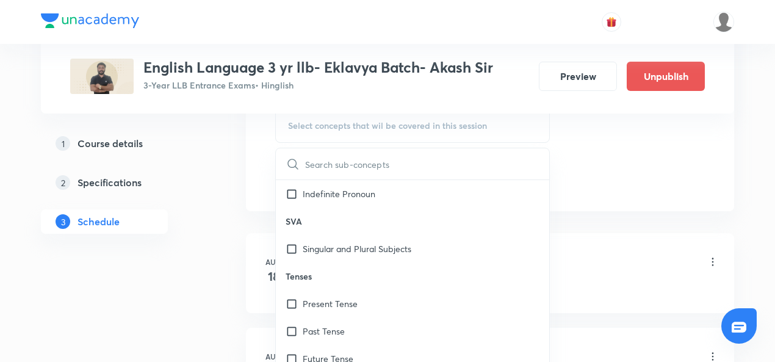
scroll to position [906, 0]
click at [297, 249] on input "checkbox" at bounding box center [294, 249] width 17 height 13
checkbox input "true"
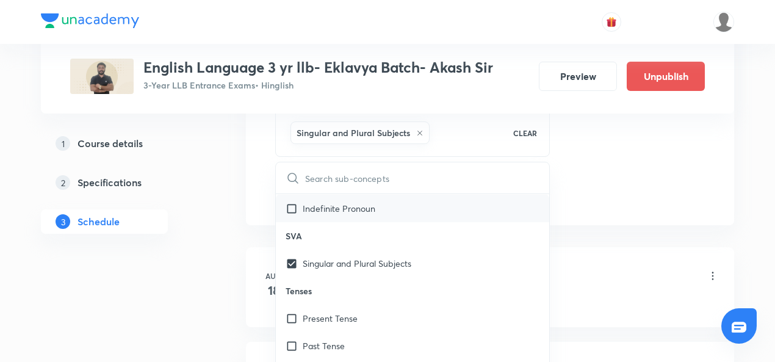
click at [291, 207] on input "checkbox" at bounding box center [294, 208] width 17 height 13
checkbox input "true"
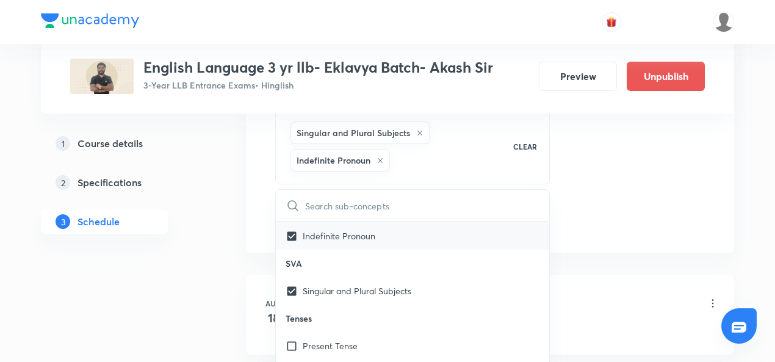
scroll to position [781, 0]
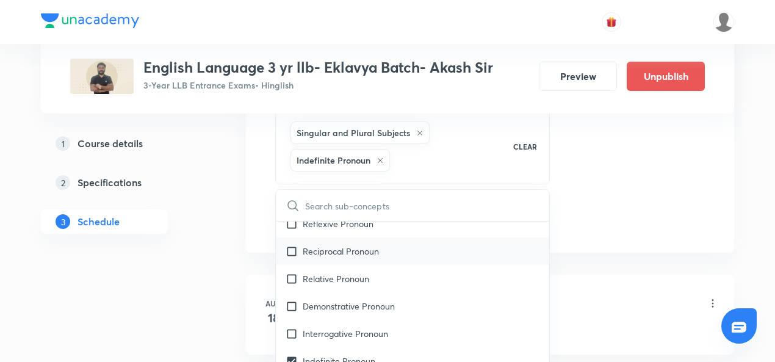
click at [294, 250] on input "checkbox" at bounding box center [294, 251] width 17 height 13
checkbox input "true"
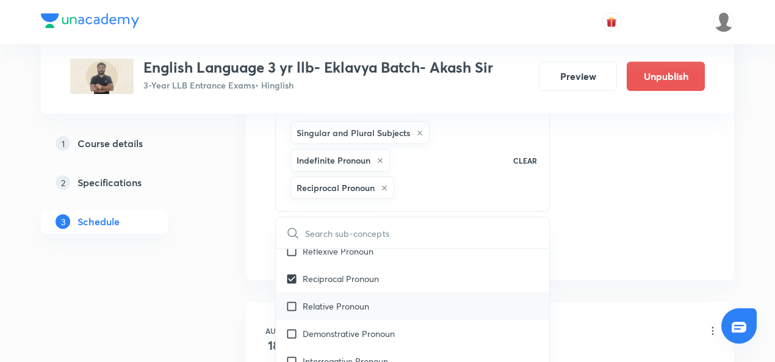
click at [292, 300] on input "checkbox" at bounding box center [294, 306] width 17 height 13
checkbox input "true"
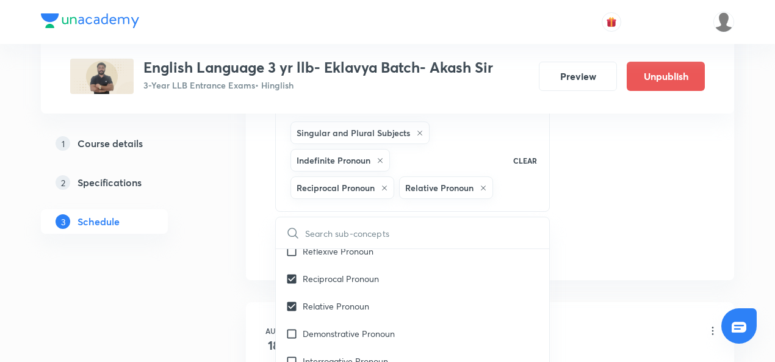
click at [648, 202] on div "Session 8 Live class Quiz Recorded classes Session title 26/99 Master Class- 10…" at bounding box center [490, 17] width 430 height 485
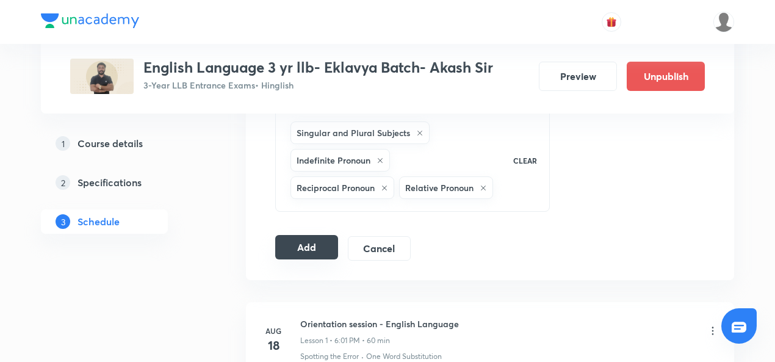
click at [312, 237] on button "Add" at bounding box center [306, 247] width 63 height 24
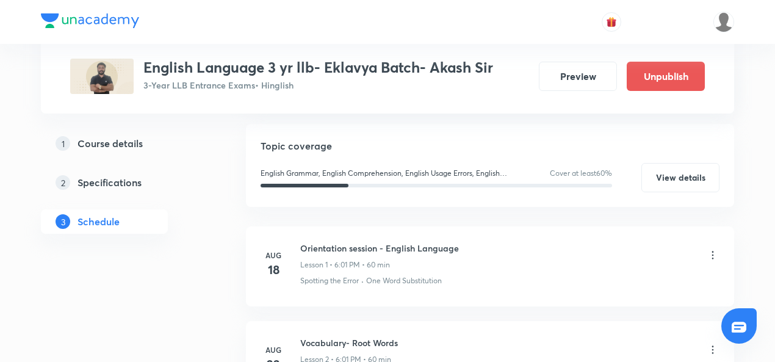
scroll to position [0, 0]
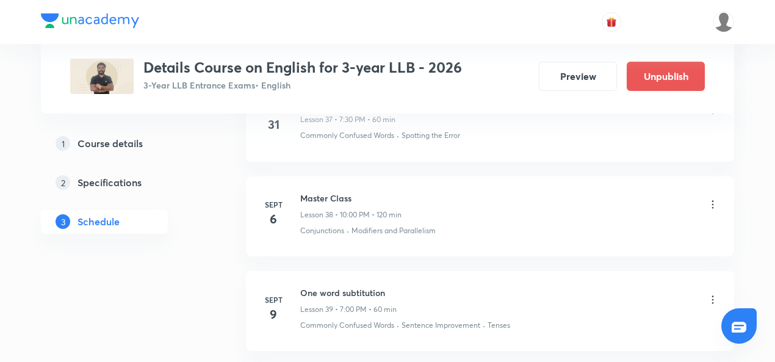
scroll to position [4150, 0]
click at [368, 207] on div "Master Class Lesson 38 • 10:00 PM • 120 min Conjunctions · Modifiers and Parall…" at bounding box center [509, 215] width 419 height 45
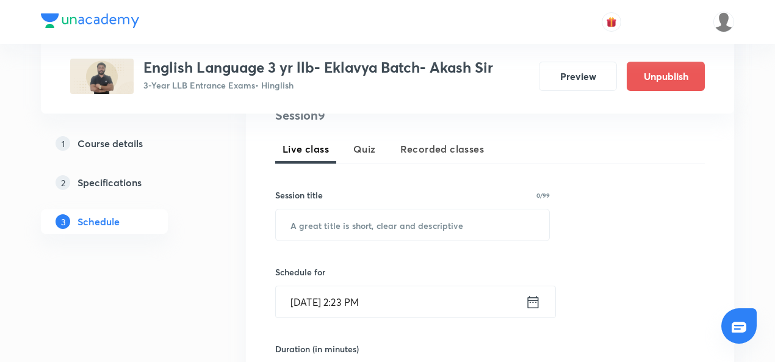
scroll to position [261, 0]
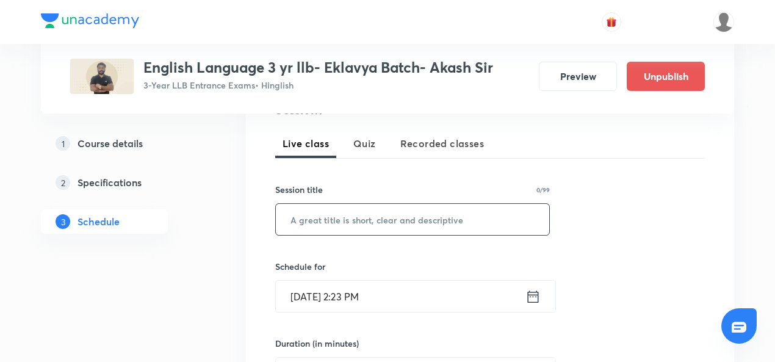
click at [322, 233] on input "text" at bounding box center [413, 219] width 274 height 31
paste input "Reading comprehension-1"
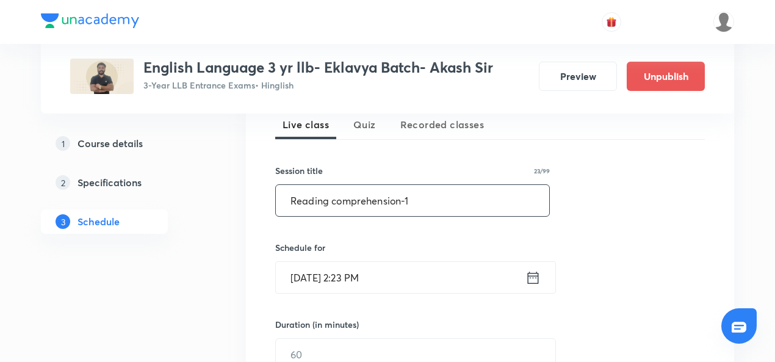
scroll to position [280, 0]
type input "Reading comprehension-1"
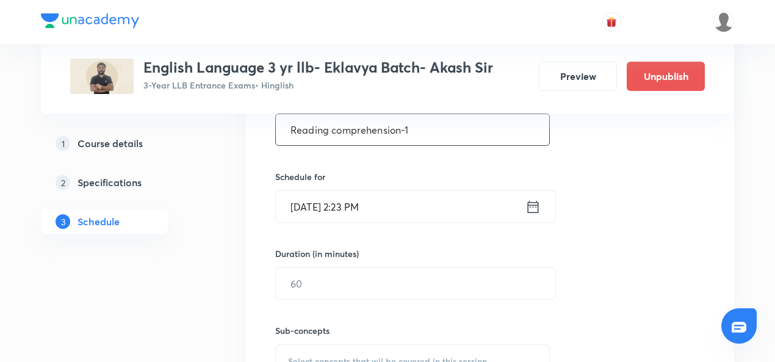
scroll to position [351, 0]
click at [343, 203] on input "Sept 4, 2025, 2:23 PM" at bounding box center [401, 205] width 250 height 31
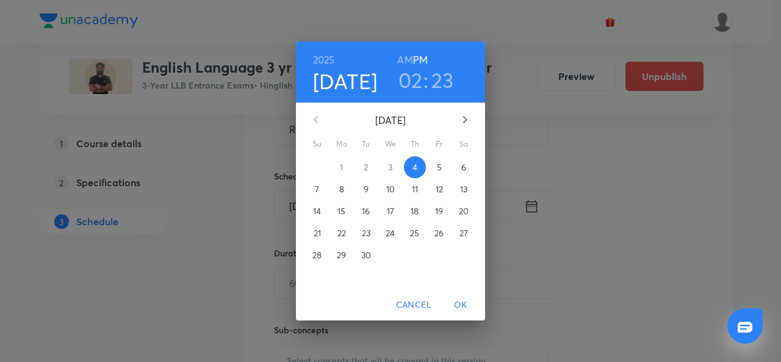
click at [338, 192] on span "8" at bounding box center [342, 189] width 22 height 12
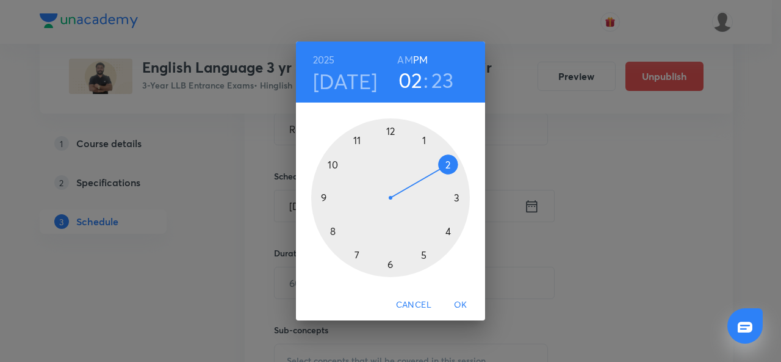
click at [392, 263] on div at bounding box center [390, 197] width 159 height 159
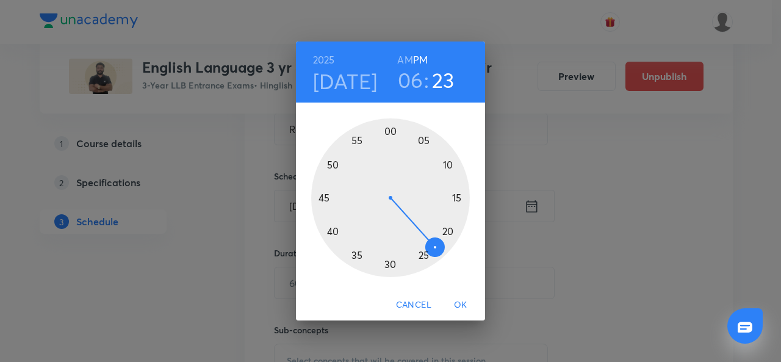
click at [391, 135] on div at bounding box center [390, 197] width 159 height 159
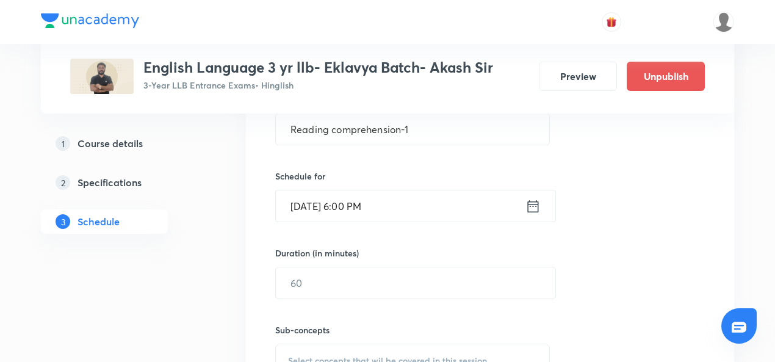
click at [385, 211] on input "Sept 8, 2025, 6:00 PM" at bounding box center [401, 205] width 250 height 31
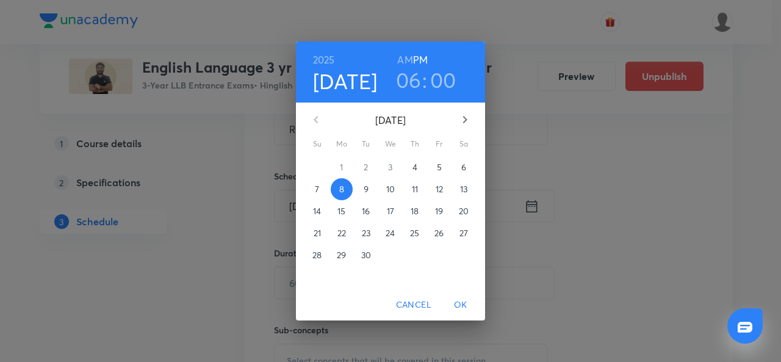
click at [426, 84] on h3 ":" at bounding box center [424, 80] width 5 height 26
click at [412, 86] on h3 "06" at bounding box center [409, 80] width 26 height 26
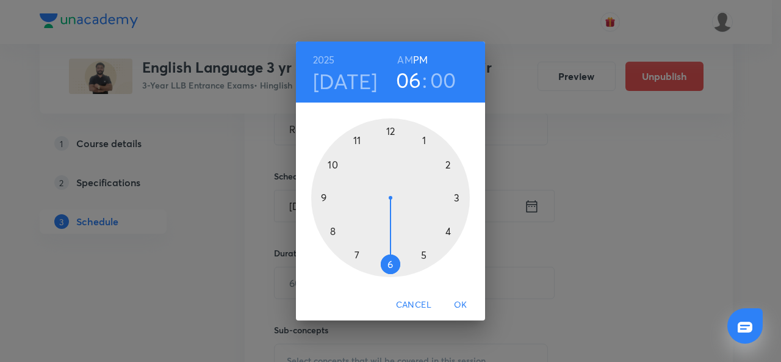
click at [435, 76] on h3 "00" at bounding box center [443, 80] width 26 height 26
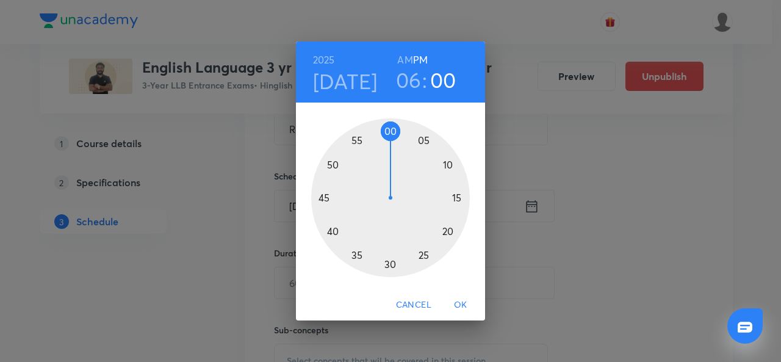
click at [394, 126] on div at bounding box center [390, 197] width 159 height 159
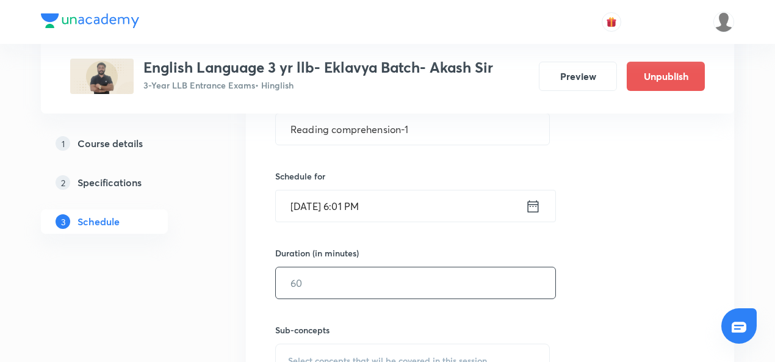
click at [339, 274] on input "text" at bounding box center [416, 282] width 280 height 31
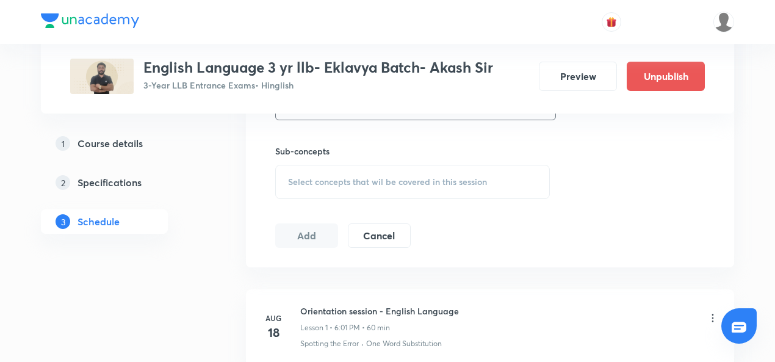
type input "60"
click at [319, 180] on span "Select concepts that wil be covered in this session" at bounding box center [387, 182] width 199 height 10
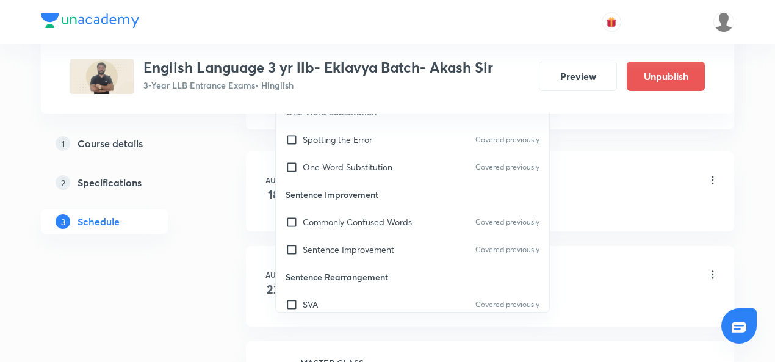
scroll to position [32, 0]
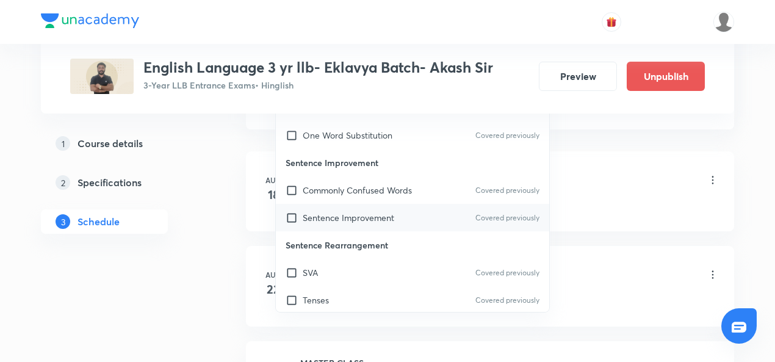
click at [292, 218] on input "checkbox" at bounding box center [294, 217] width 17 height 13
checkbox input "true"
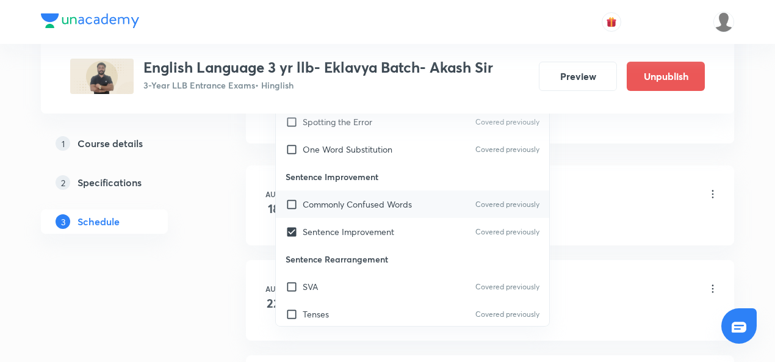
click at [292, 205] on input "checkbox" at bounding box center [294, 204] width 17 height 13
checkbox input "true"
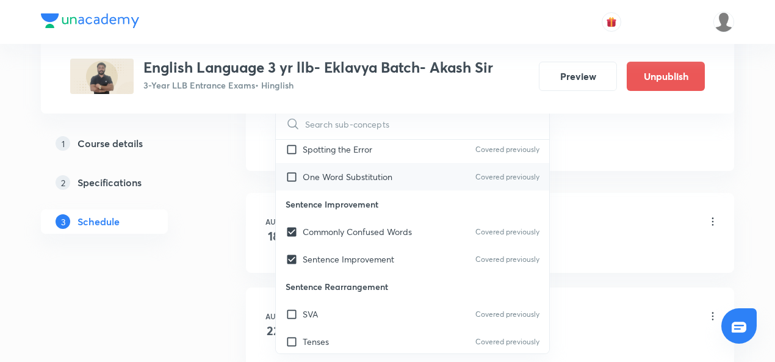
click at [293, 170] on input "checkbox" at bounding box center [294, 176] width 17 height 13
checkbox input "true"
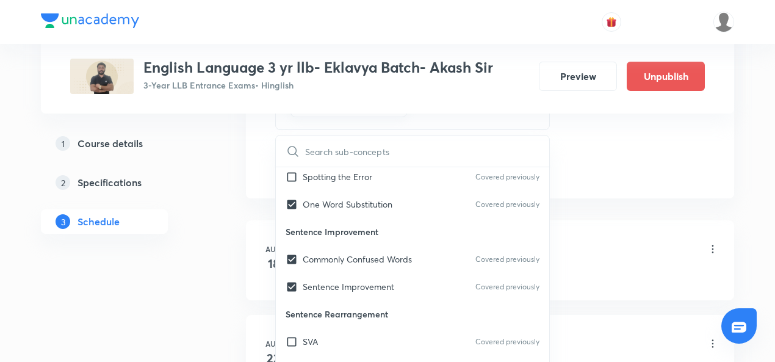
click at [624, 237] on div "Orientation session - English Language Lesson 1 • 6:01 PM • 60 min" at bounding box center [509, 250] width 419 height 29
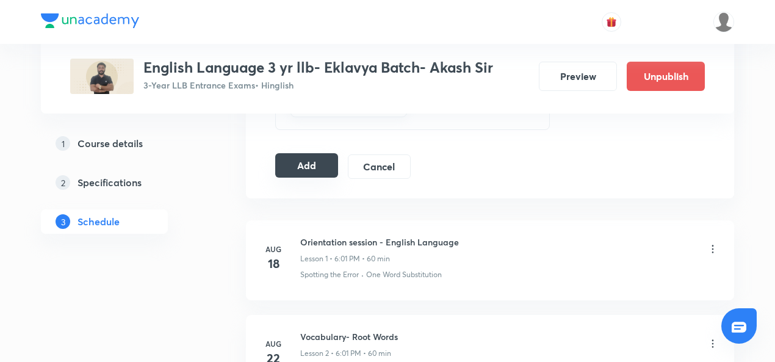
click at [310, 157] on button "Add" at bounding box center [306, 165] width 63 height 24
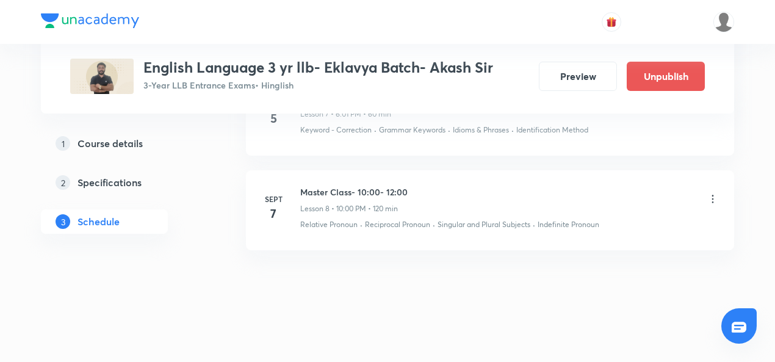
scroll to position [877, 0]
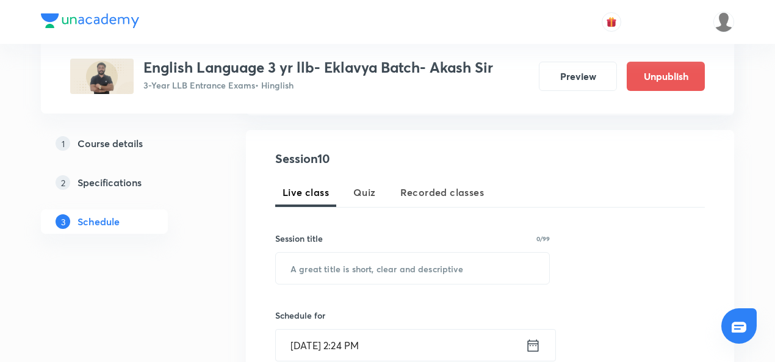
scroll to position [219, 0]
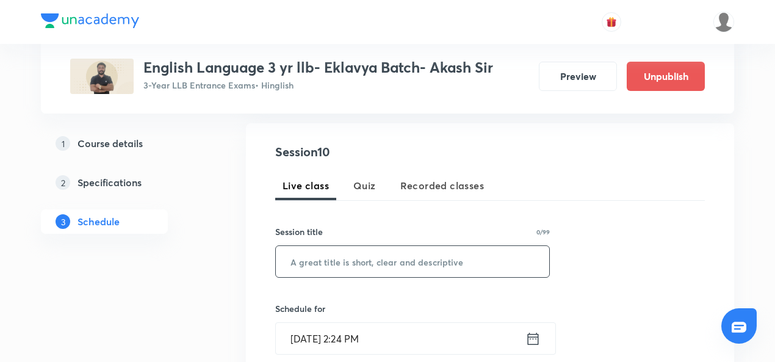
click at [308, 253] on input "text" at bounding box center [413, 261] width 274 height 31
paste input "Tones 1"
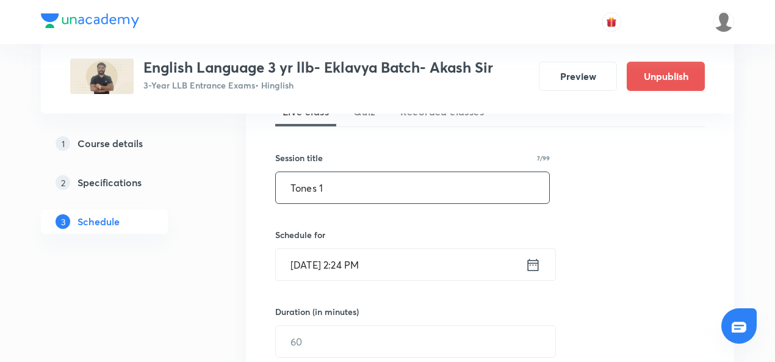
scroll to position [293, 0]
type input "Tones 1"
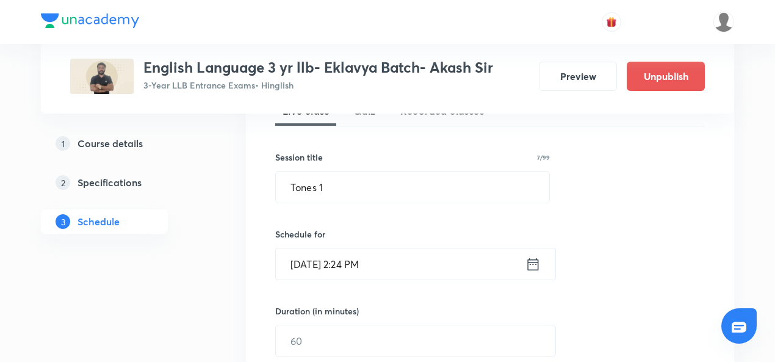
click at [314, 267] on input "[DATE] 2:24 PM" at bounding box center [401, 263] width 250 height 31
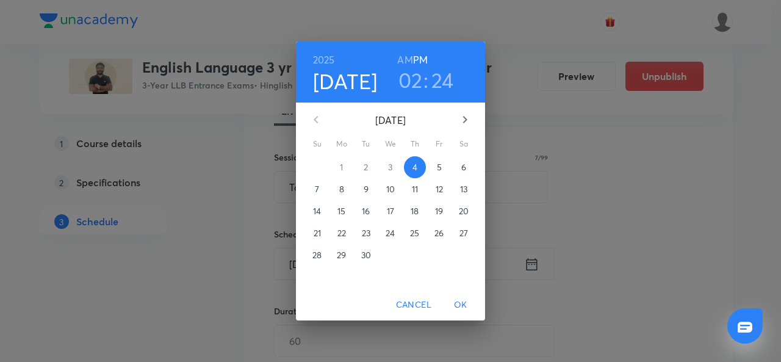
click at [441, 190] on p "12" at bounding box center [439, 189] width 7 height 12
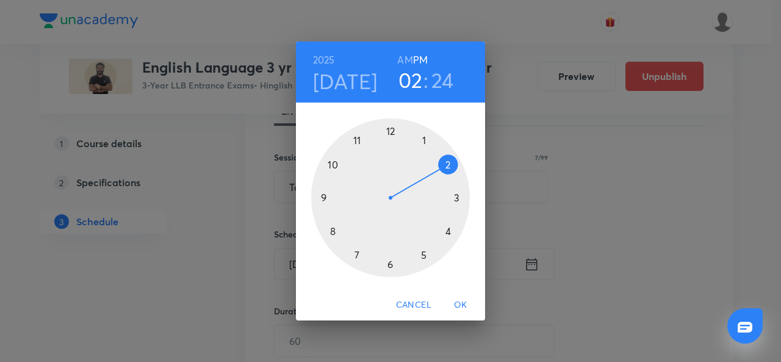
click at [419, 68] on h6 "PM" at bounding box center [420, 59] width 15 height 17
click at [419, 82] on h3 "02" at bounding box center [411, 80] width 24 height 26
click at [389, 265] on div at bounding box center [390, 197] width 159 height 159
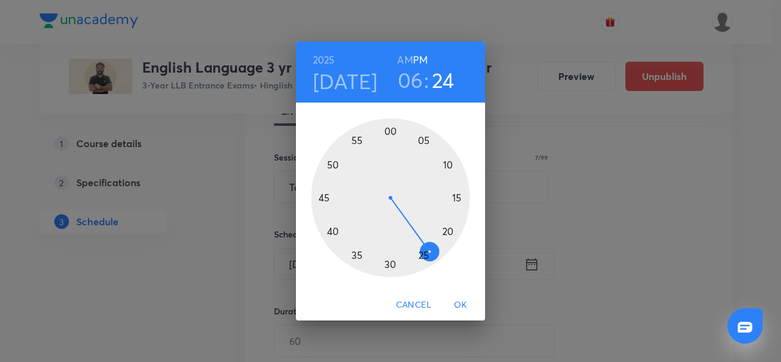
click at [389, 265] on div at bounding box center [390, 197] width 159 height 159
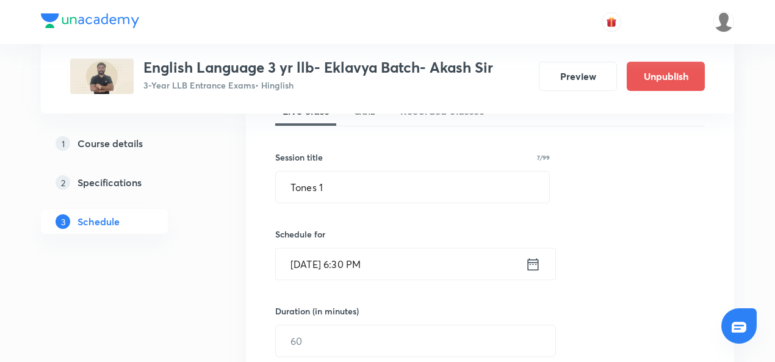
click at [388, 264] on input "Sept 12, 2025, 6:30 PM" at bounding box center [401, 263] width 250 height 31
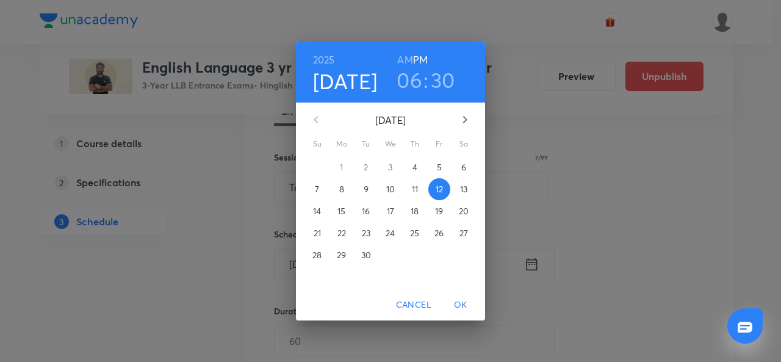
click at [441, 81] on h3 "30" at bounding box center [443, 80] width 24 height 26
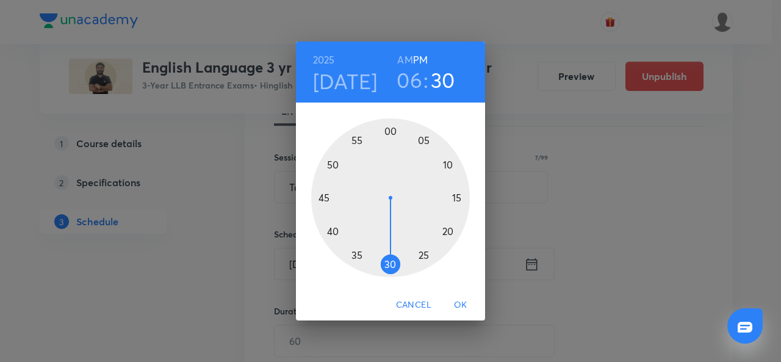
click at [396, 132] on div at bounding box center [390, 197] width 159 height 159
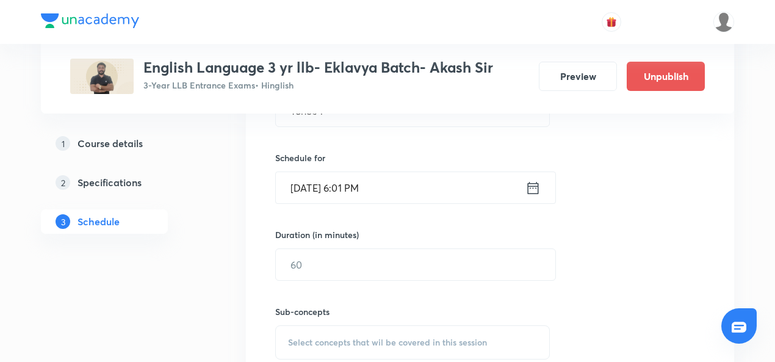
scroll to position [382, 0]
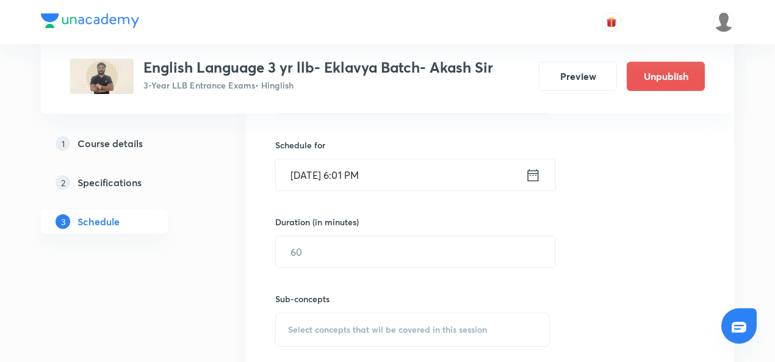
click at [400, 250] on input "text" at bounding box center [416, 251] width 280 height 31
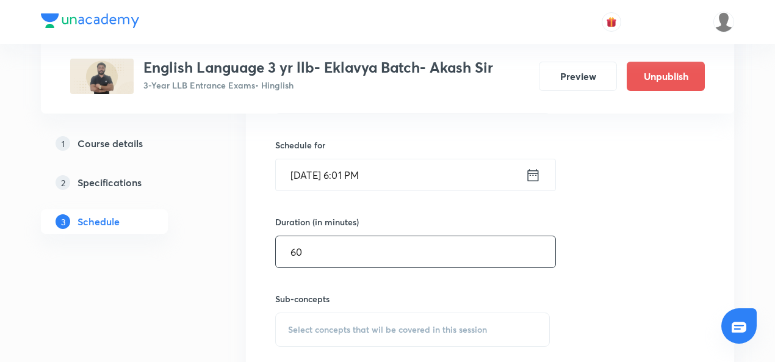
scroll to position [458, 0]
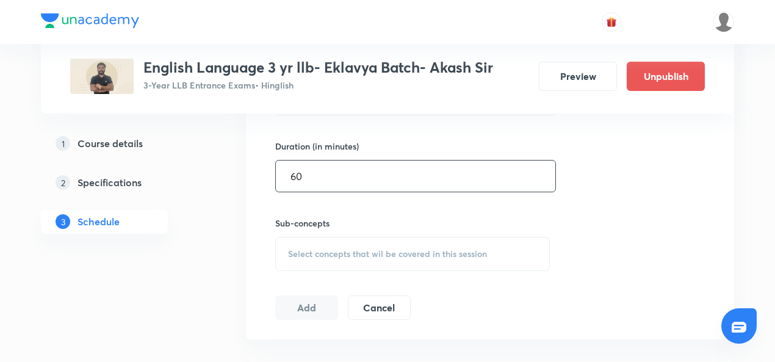
type input "60"
click at [400, 250] on span "Select concepts that wil be covered in this session" at bounding box center [387, 254] width 199 height 10
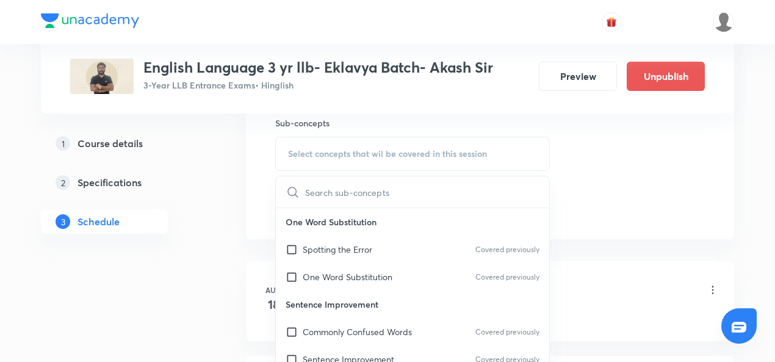
scroll to position [559, 0]
click at [335, 236] on div "Spotting the Error Covered previously" at bounding box center [413, 247] width 274 height 27
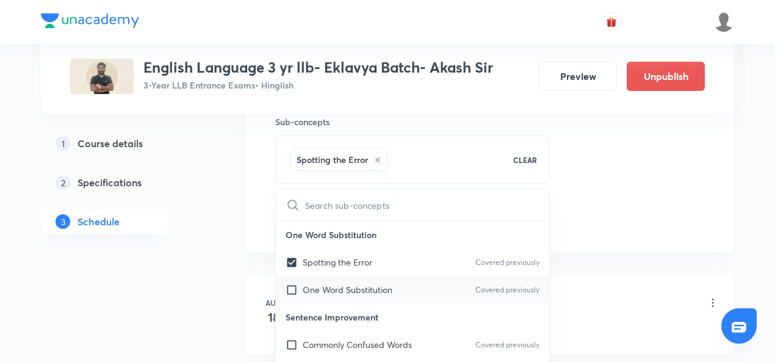
click at [324, 284] on p "One Word Substitution" at bounding box center [348, 289] width 90 height 13
checkbox input "true"
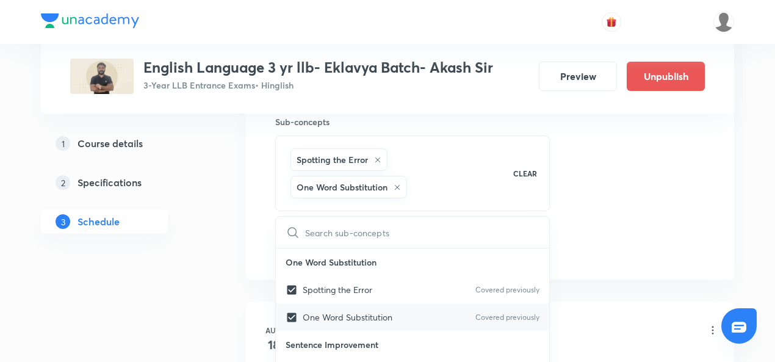
scroll to position [223, 0]
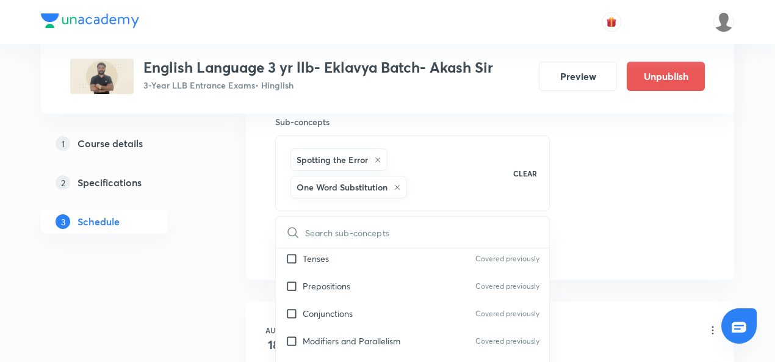
click at [324, 284] on p "Prepositions" at bounding box center [327, 286] width 48 height 13
checkbox input "true"
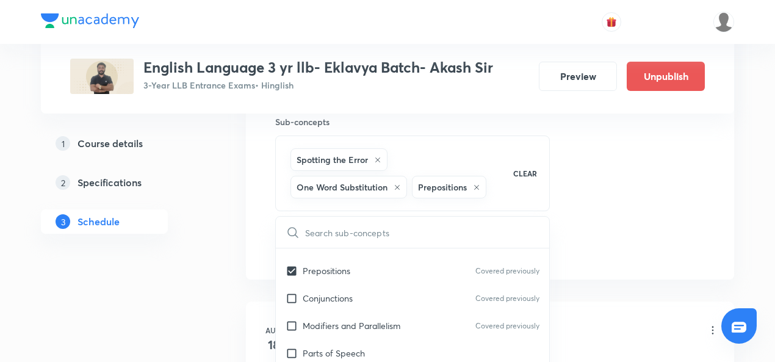
scroll to position [241, 0]
click at [614, 205] on div "Session 10 Live class Quiz Recorded classes Session title 7/99 Tones 1 ​ Schedu…" at bounding box center [490, 31] width 430 height 458
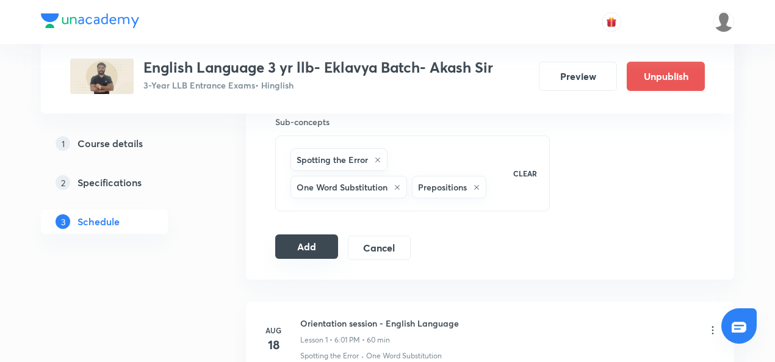
click at [320, 245] on button "Add" at bounding box center [306, 246] width 63 height 24
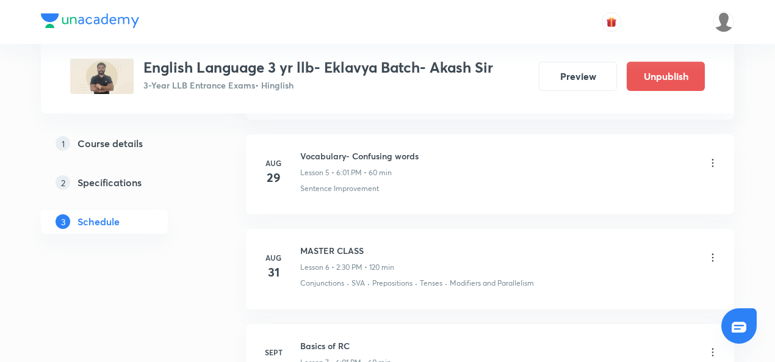
scroll to position [663, 0]
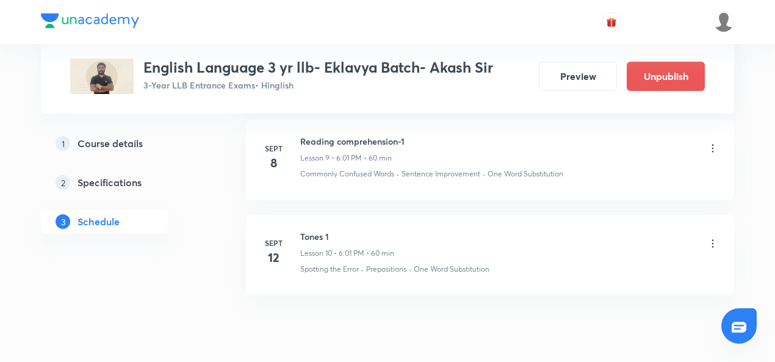
scroll to position [1457, 0]
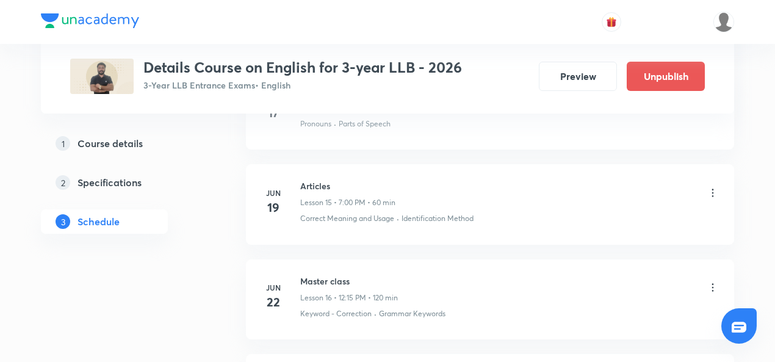
scroll to position [1988, 0]
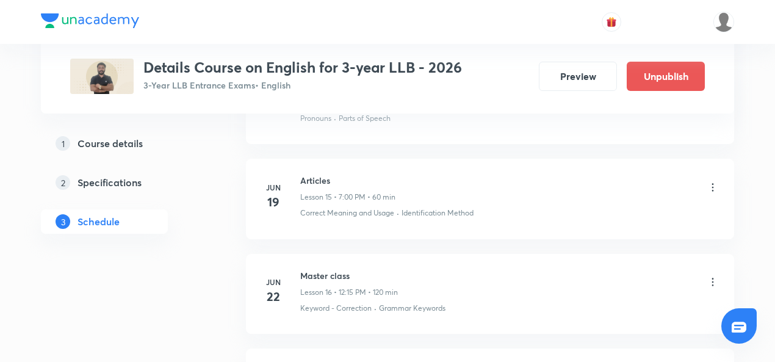
click at [383, 275] on div "Master class Lesson 16 • 12:15 PM • 120 min" at bounding box center [349, 283] width 98 height 29
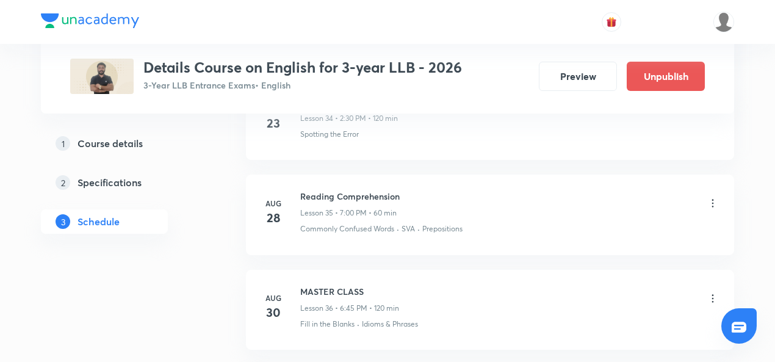
scroll to position [4332, 0]
